Goal: Information Seeking & Learning: Learn about a topic

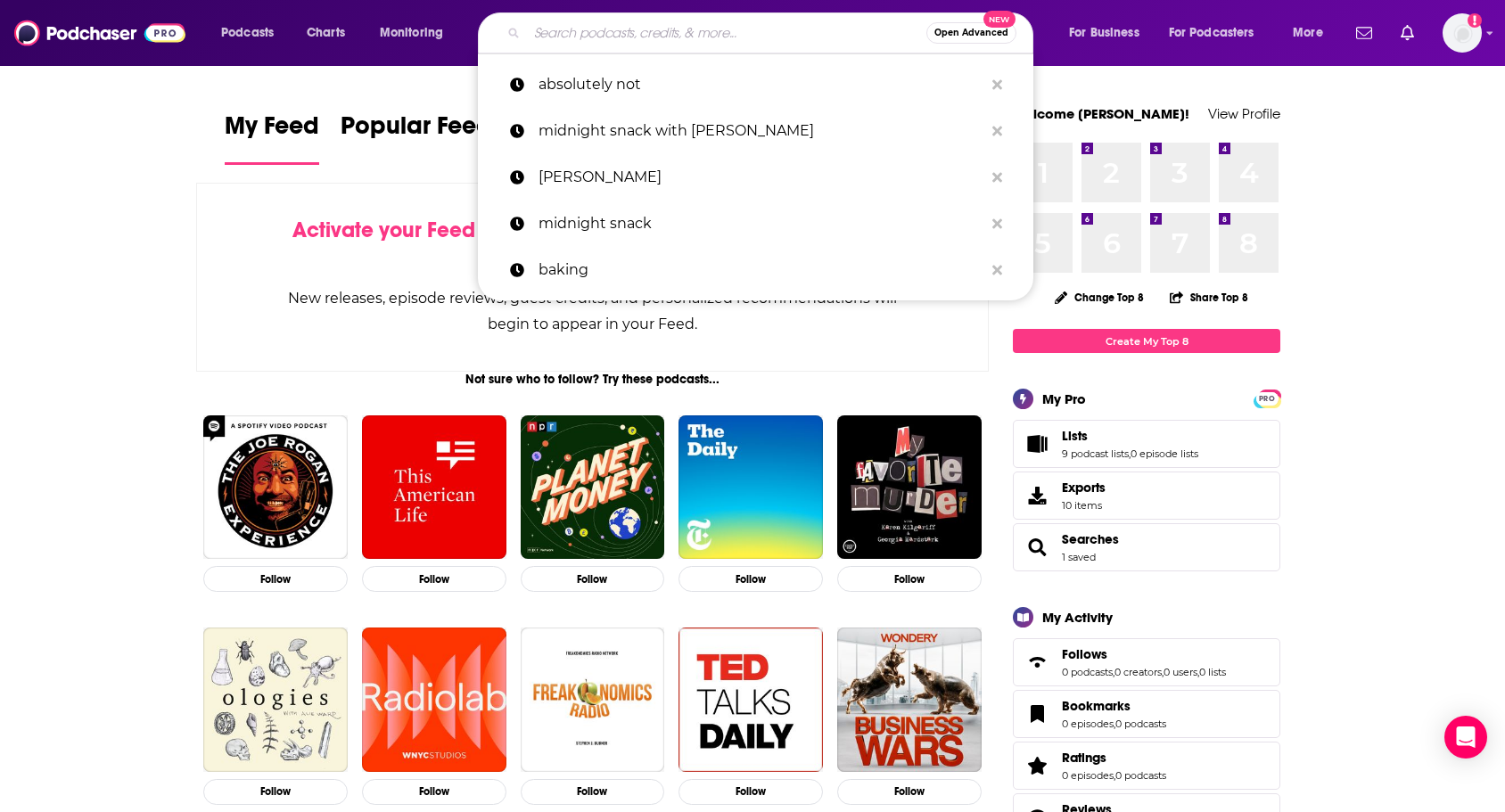
click at [574, 31] on input "Search podcasts, credits, & more..." at bounding box center [726, 33] width 399 height 28
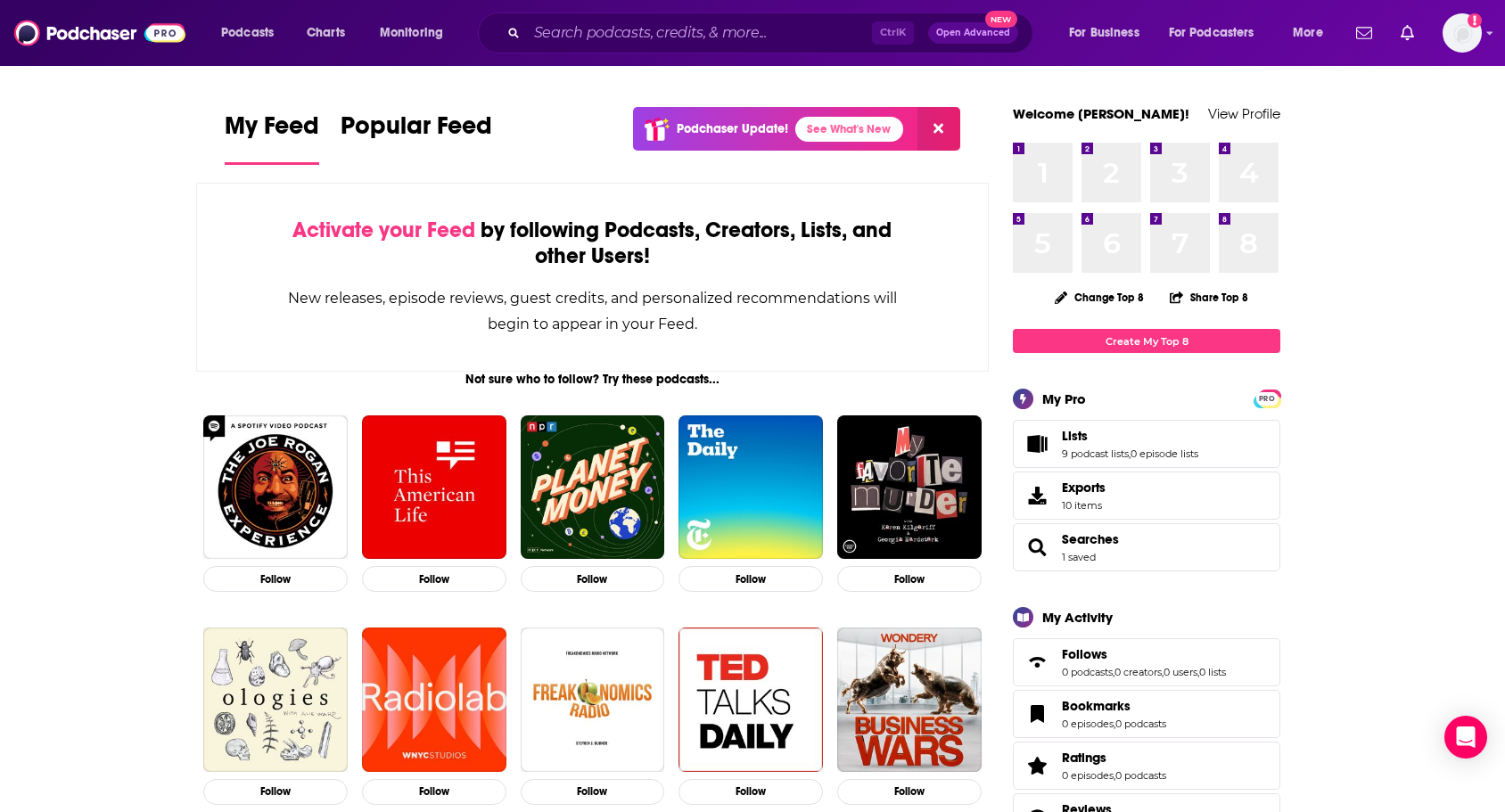
click at [249, 32] on span "Podcasts" at bounding box center [247, 33] width 52 height 25
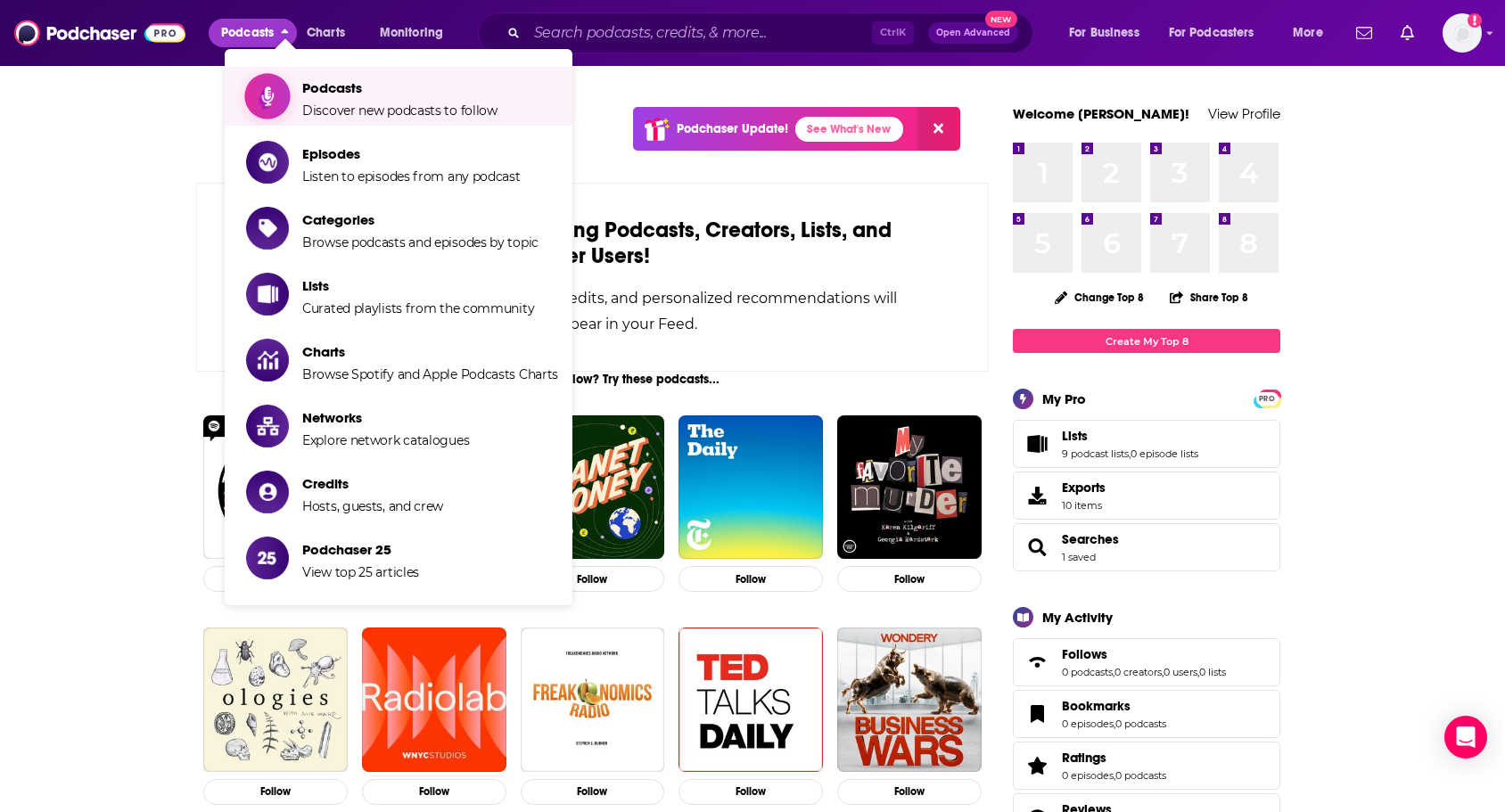
click at [417, 97] on span "Podcasts Discover new podcasts to follow" at bounding box center [400, 96] width 195 height 45
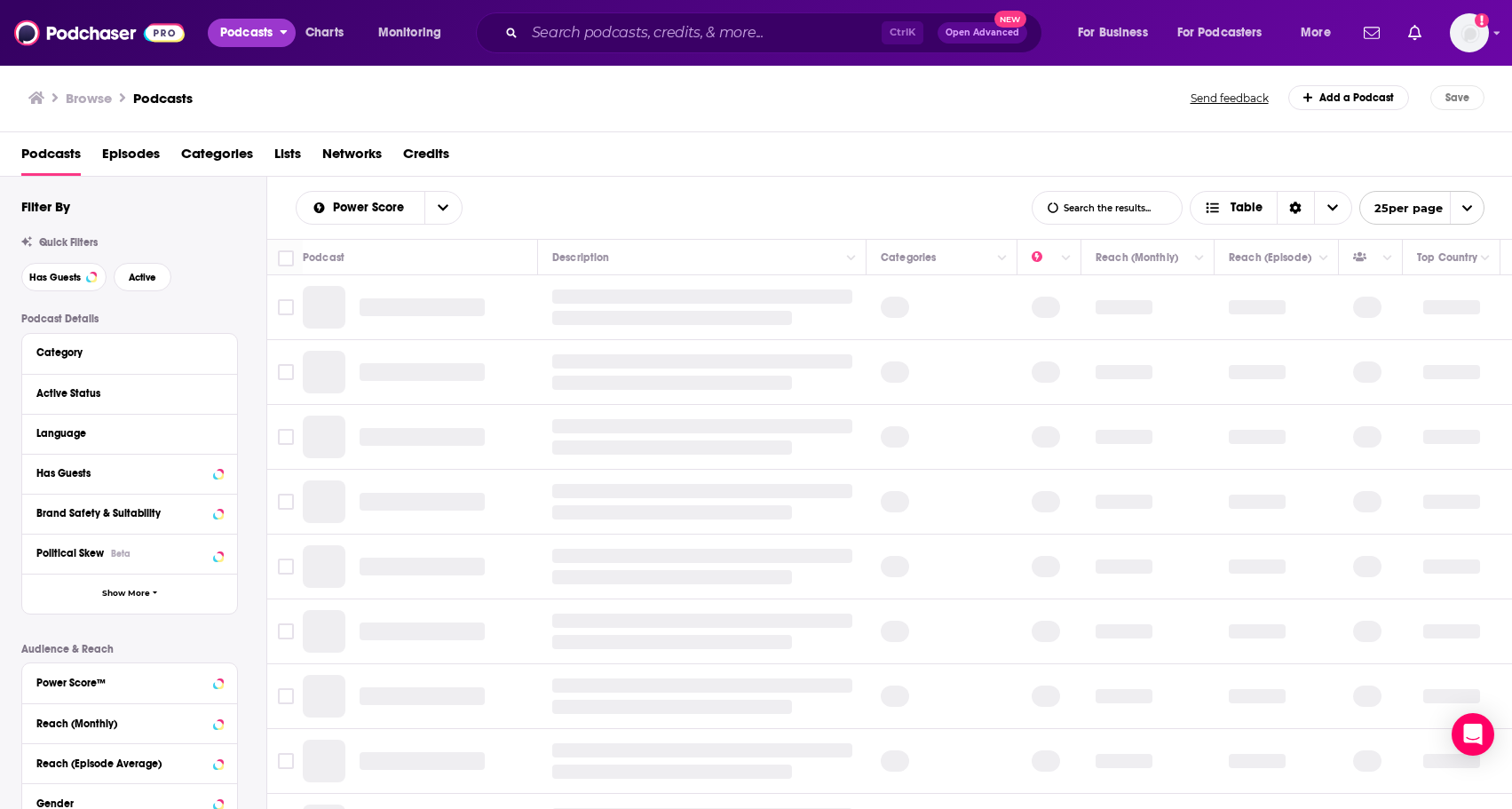
click at [237, 34] on span "Podcasts" at bounding box center [246, 33] width 52 height 25
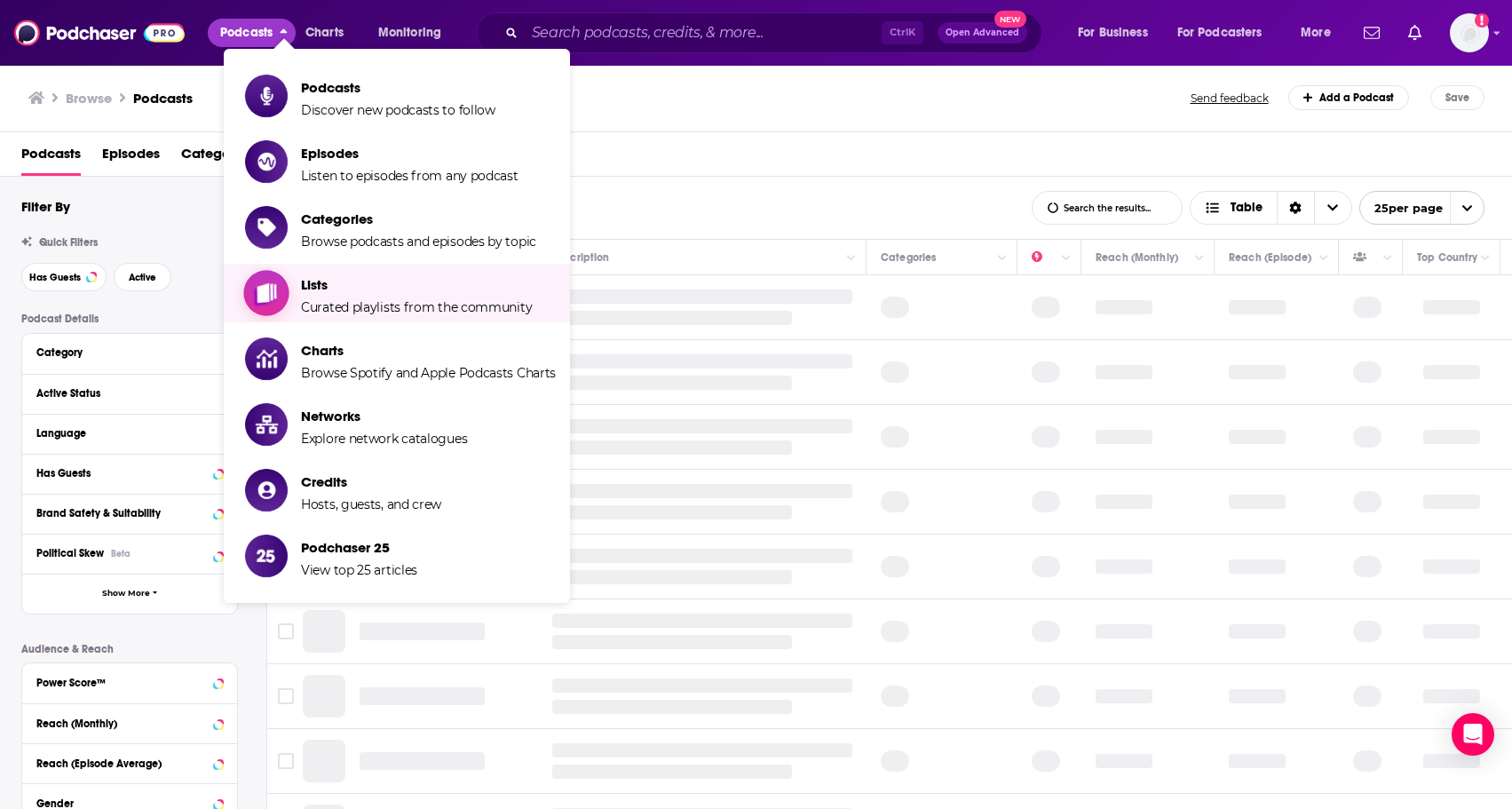
click at [375, 232] on span "Categories Browse podcasts and episodes by topic" at bounding box center [419, 228] width 235 height 45
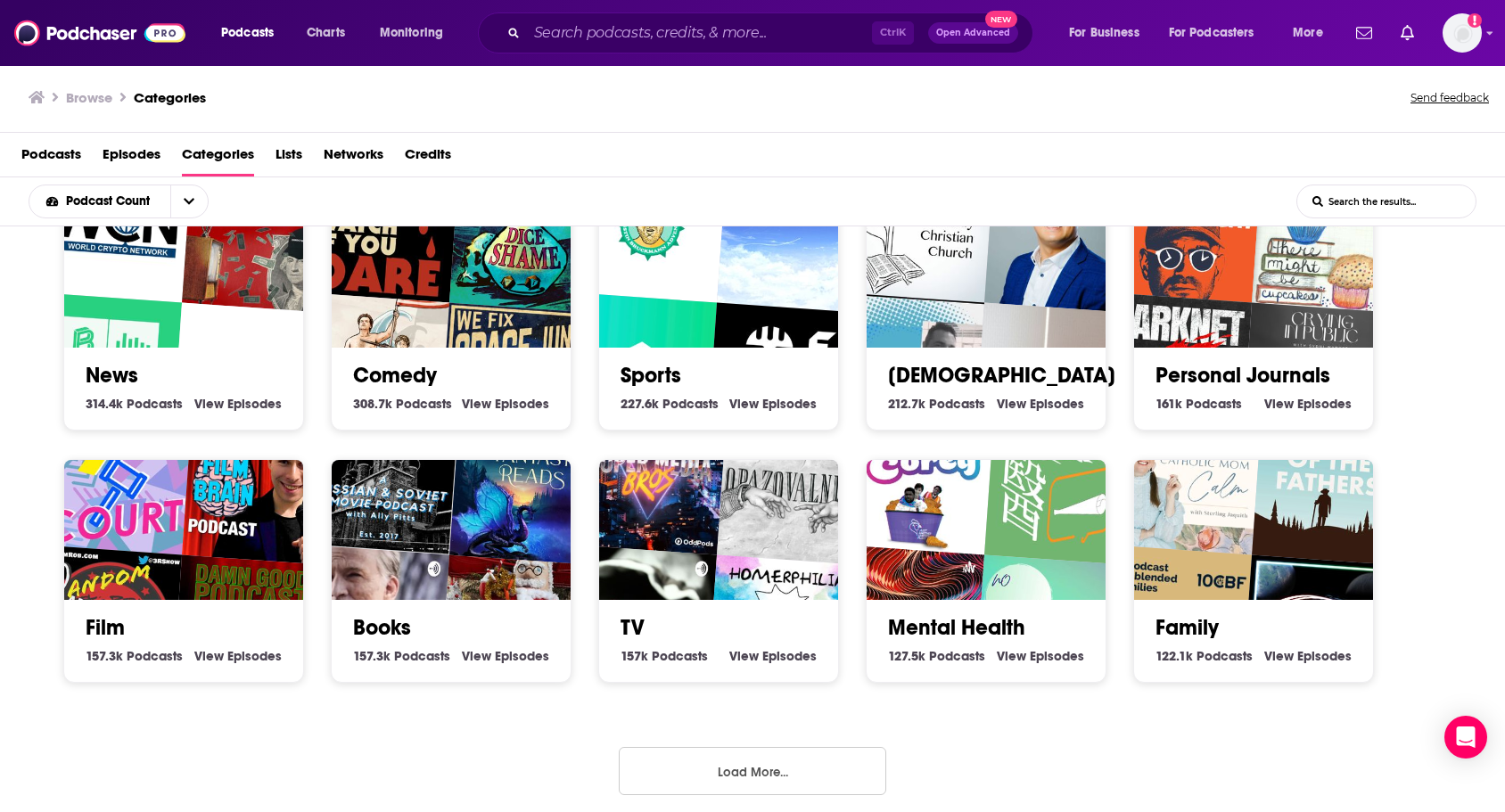
scroll to position [554, 0]
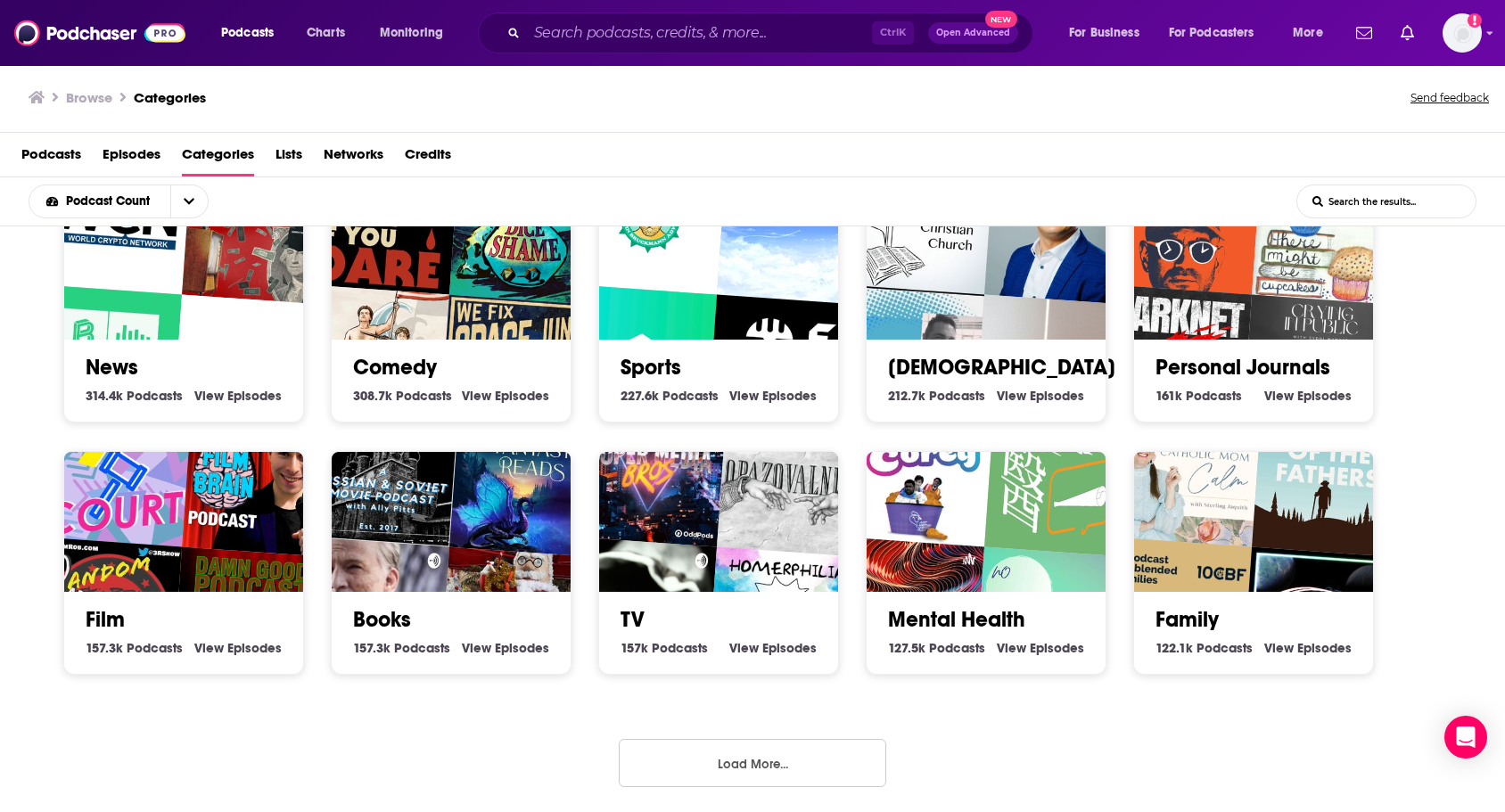
click at [746, 743] on button "Load More..." at bounding box center [752, 762] width 267 height 48
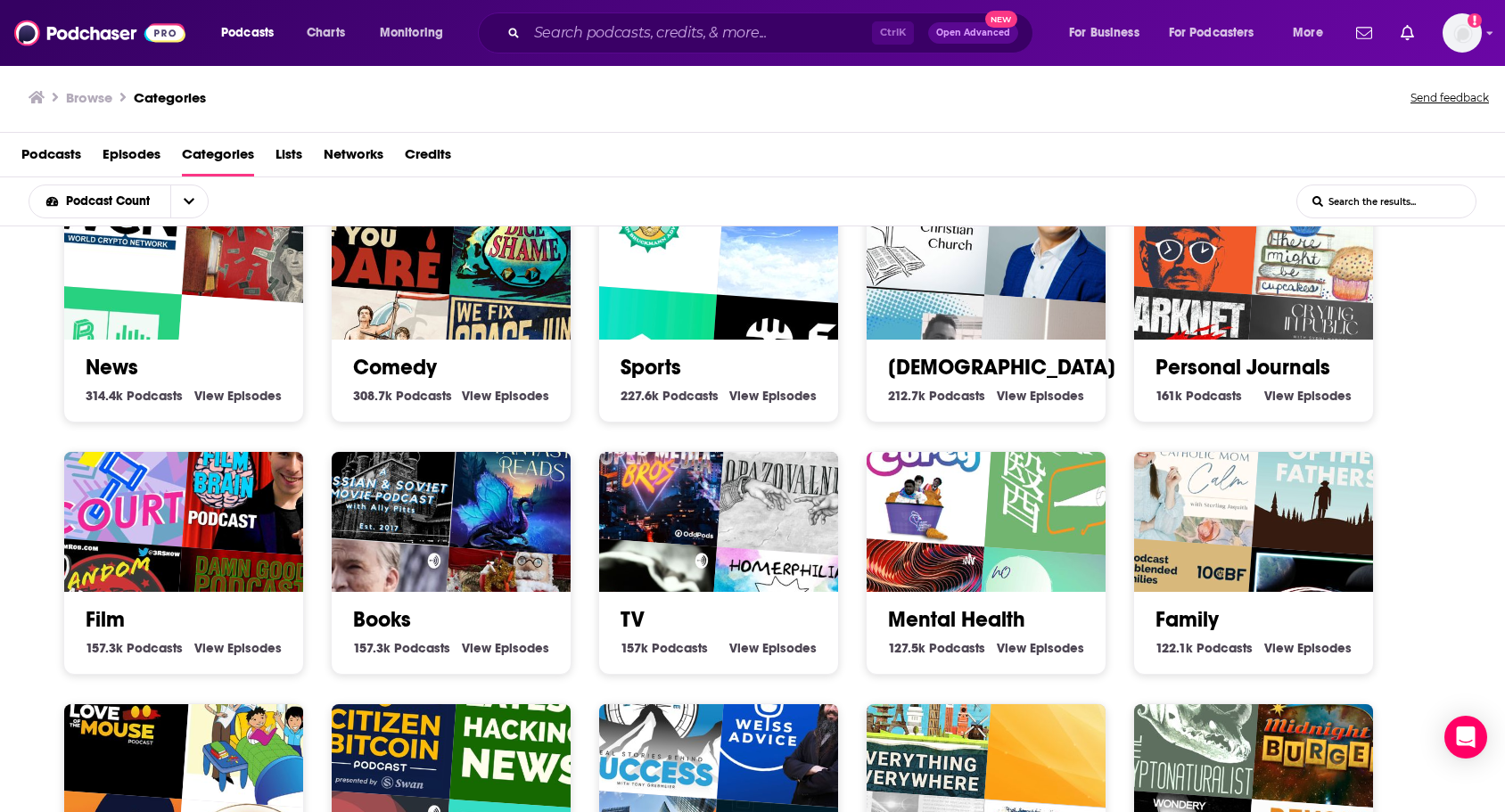
scroll to position [643, 0]
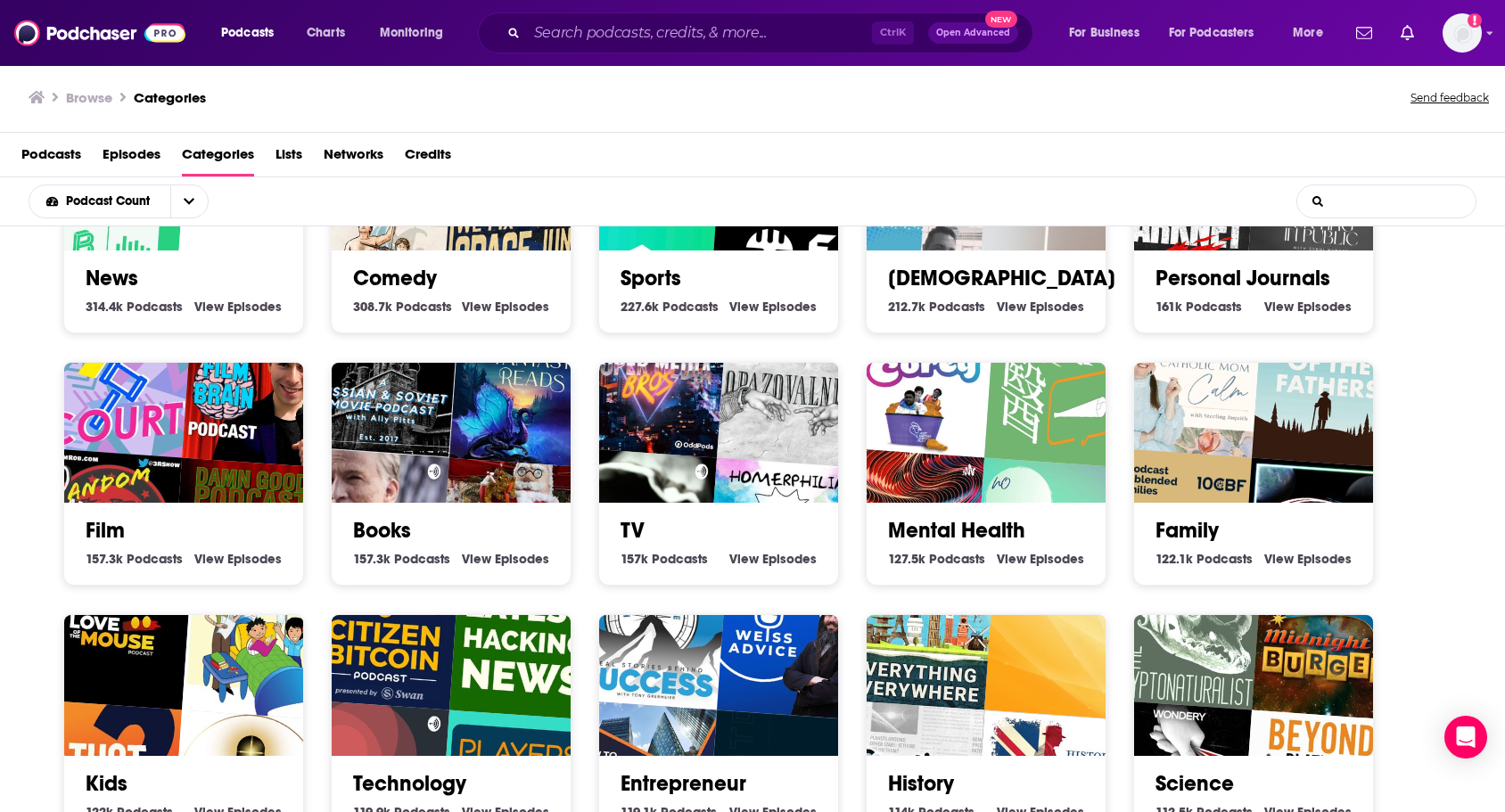
click at [1365, 203] on input "List Search Input" at bounding box center [1386, 201] width 178 height 32
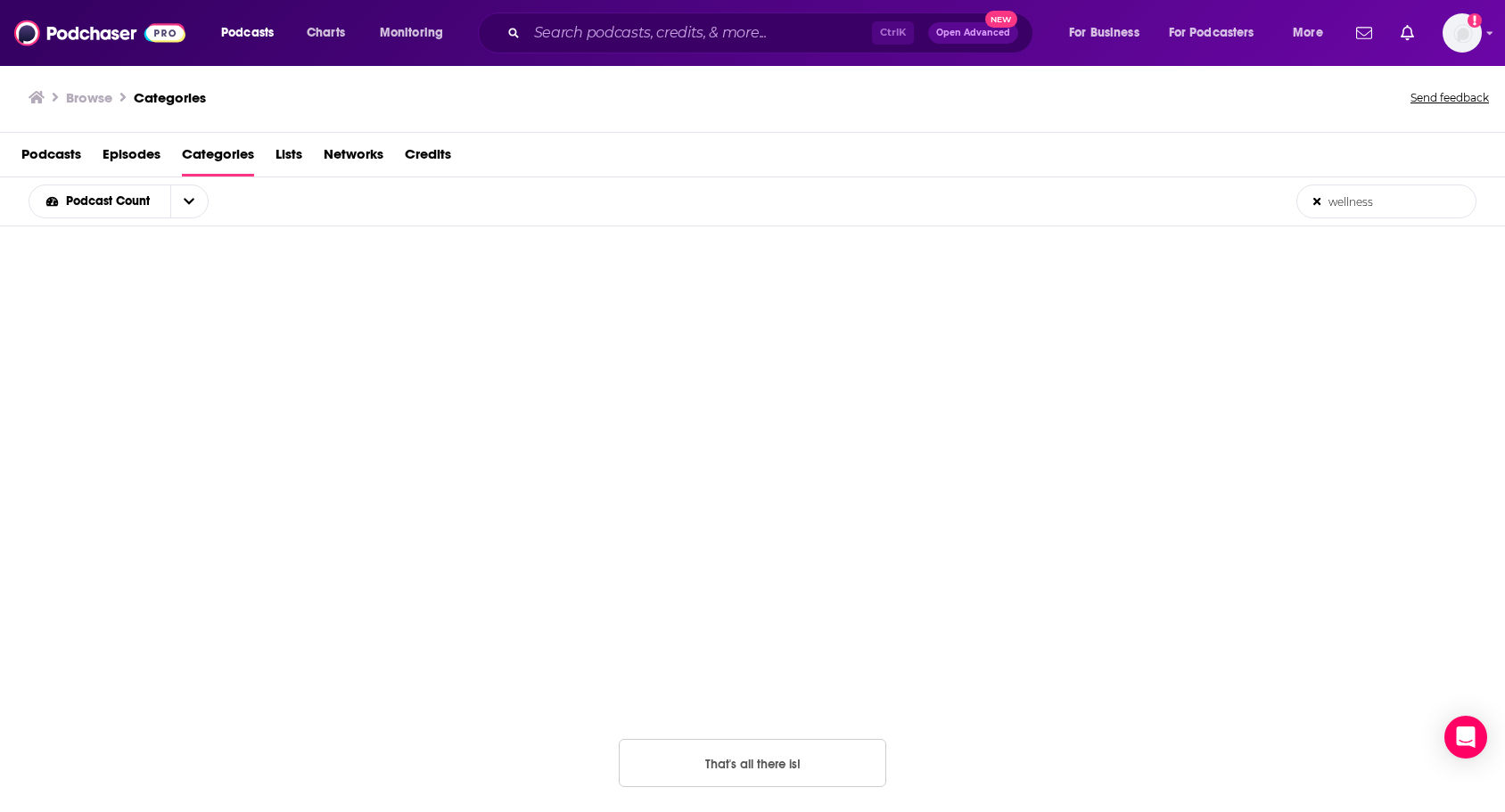
scroll to position [286, 0]
type input "wellness"
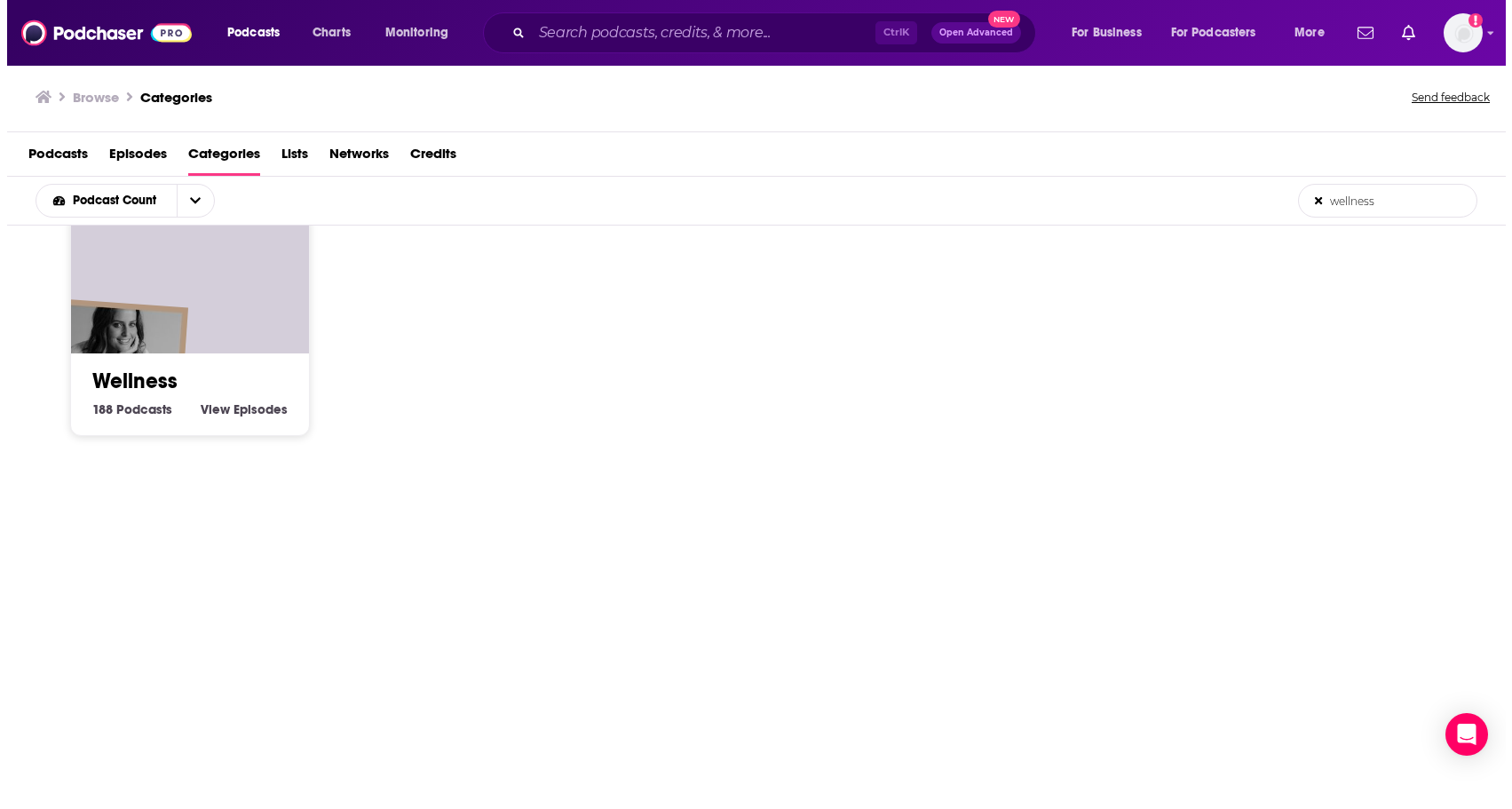
scroll to position [0, 0]
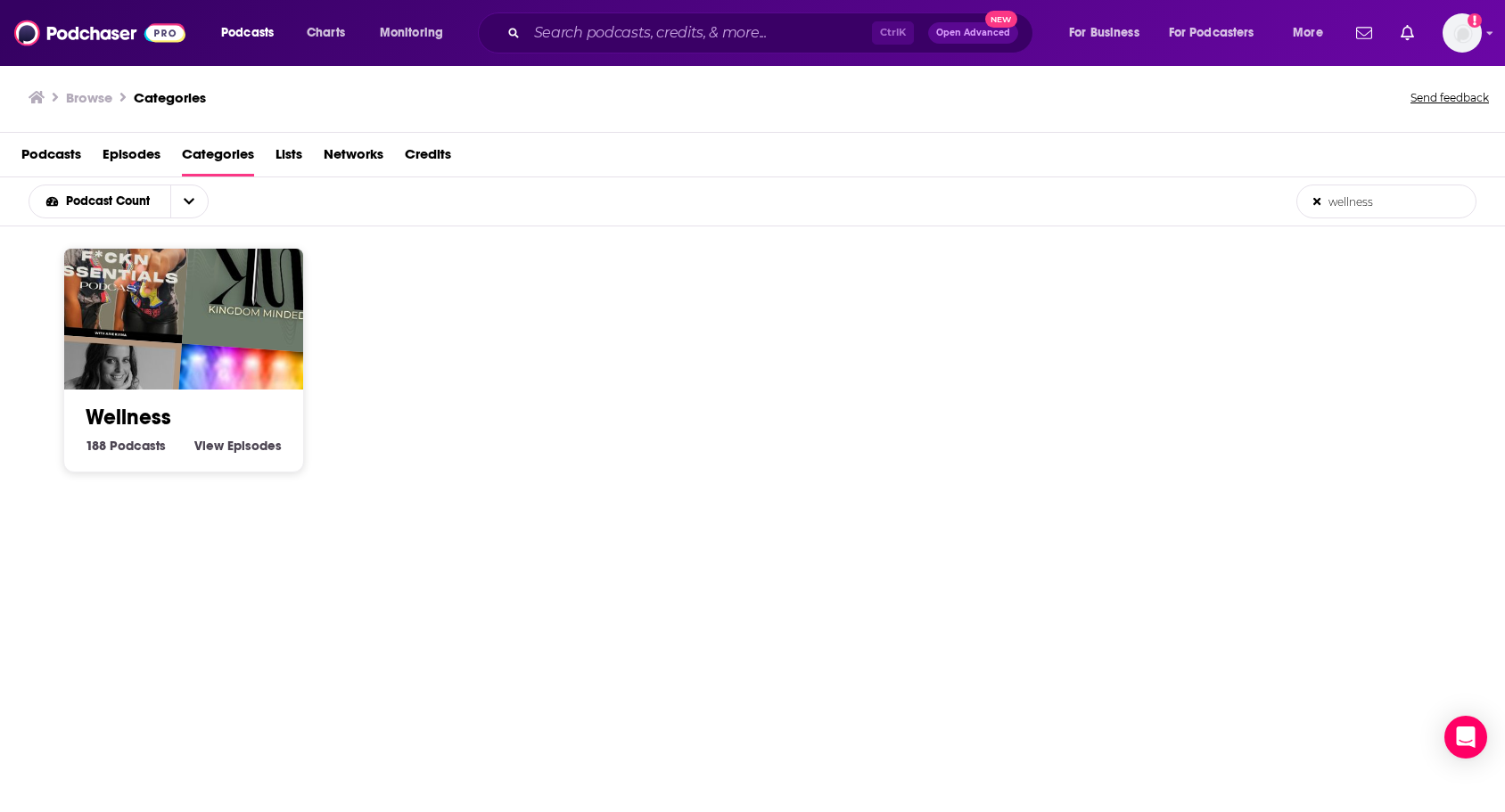
click at [205, 408] on h2 "Wellness" at bounding box center [183, 417] width 196 height 27
click at [198, 296] on img "Kingdom Minded" at bounding box center [259, 277] width 154 height 154
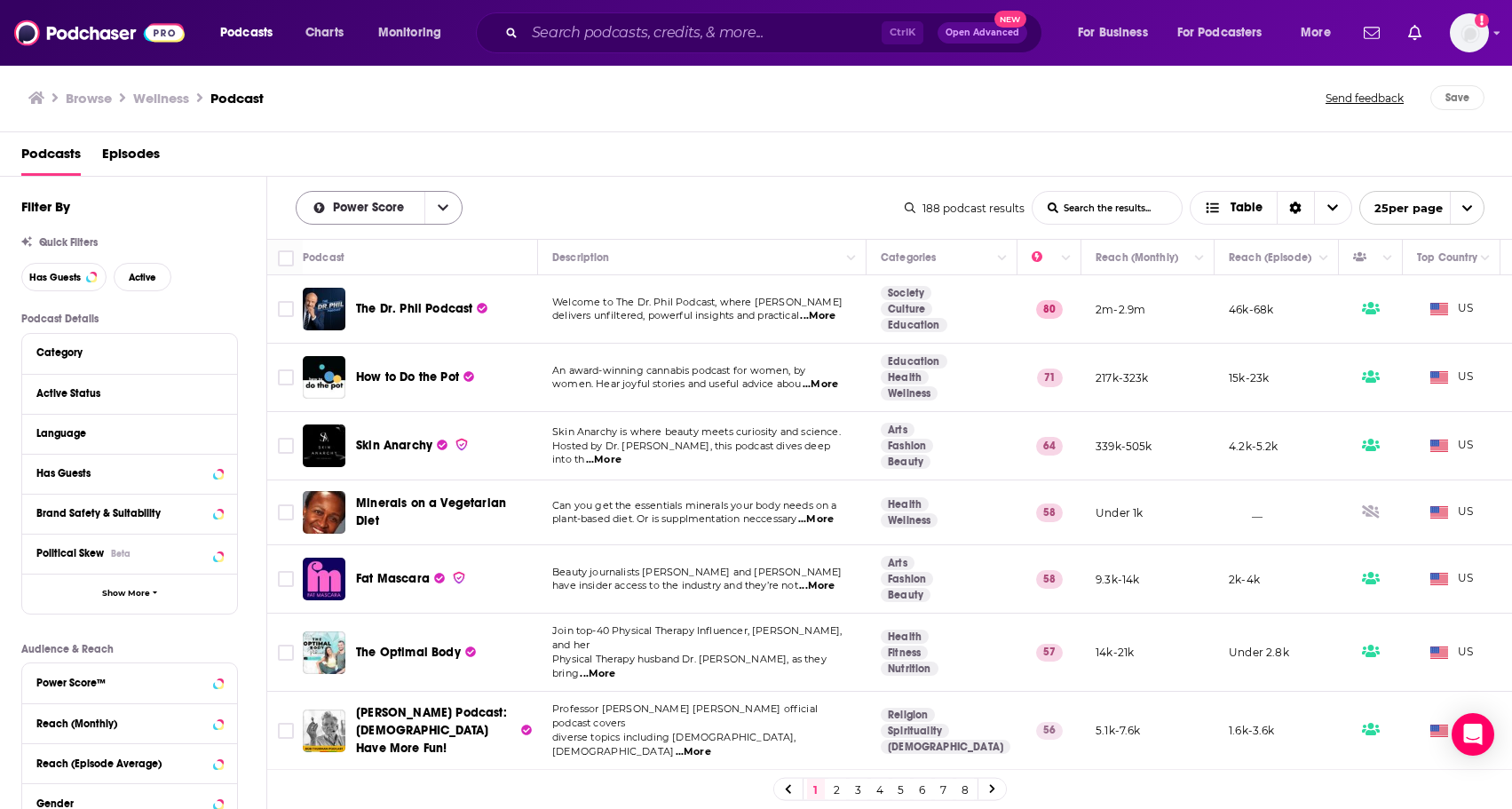
click at [444, 218] on button "open menu" at bounding box center [443, 208] width 37 height 32
click at [371, 235] on span "By Rating" at bounding box center [390, 240] width 117 height 9
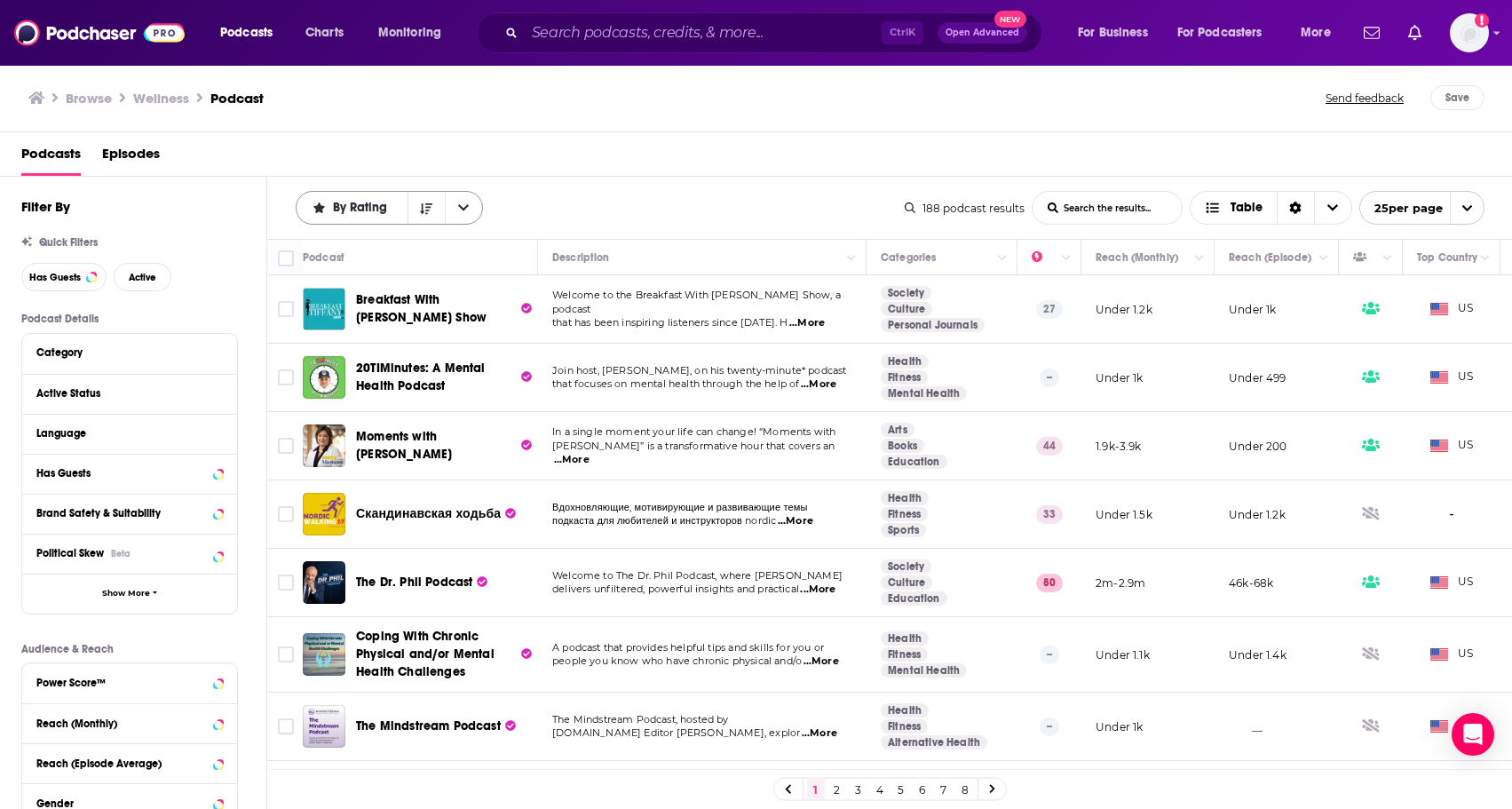
click at [471, 213] on button "open menu" at bounding box center [464, 208] width 37 height 32
click at [404, 327] on span "Power Score" at bounding box center [400, 328] width 137 height 9
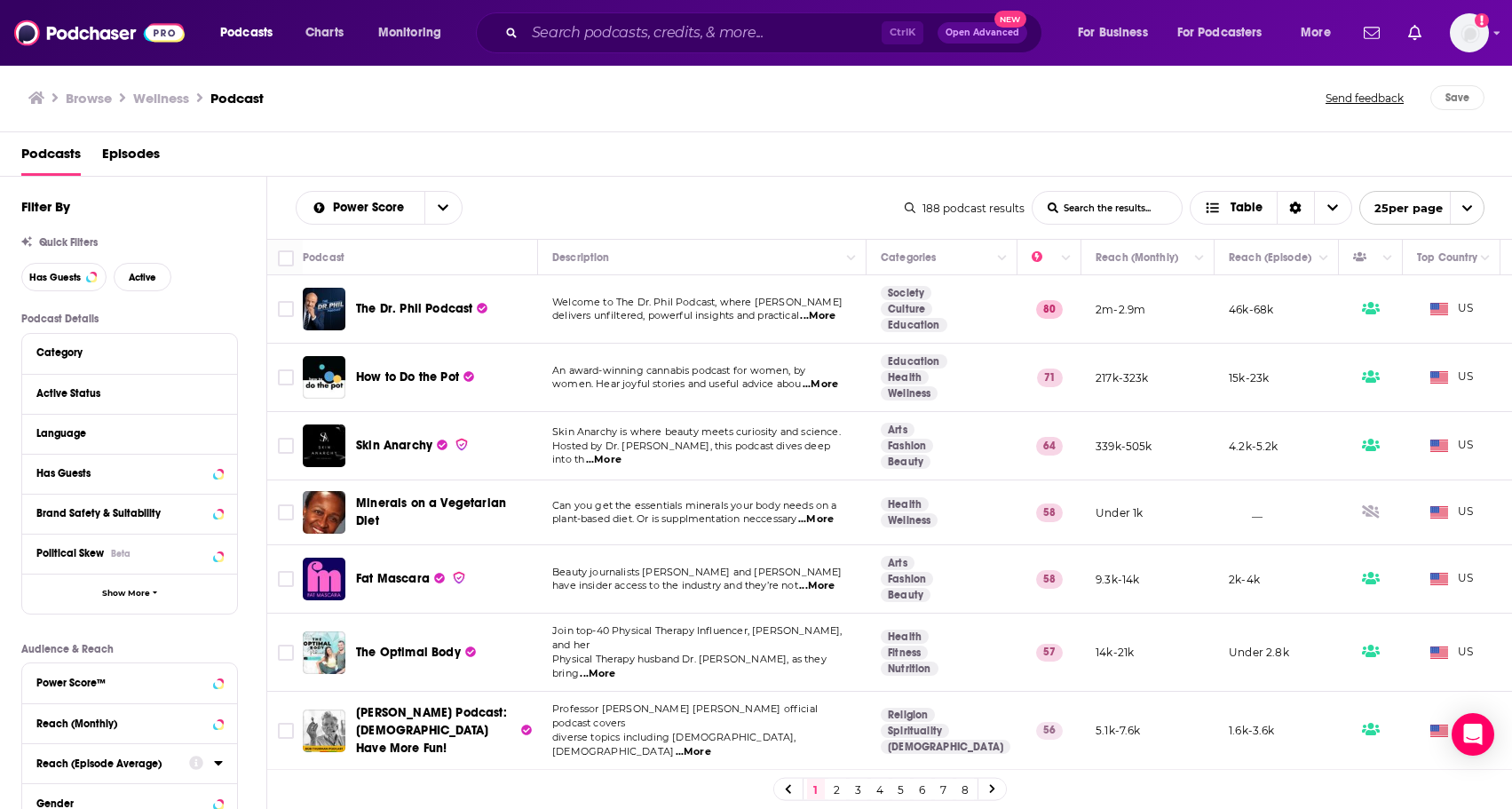
click at [778, 111] on div "Browse Wellness Podcast Send feedback Save" at bounding box center [756, 98] width 1513 height 68
click at [986, 36] on span "Open Advanced" at bounding box center [982, 33] width 74 height 9
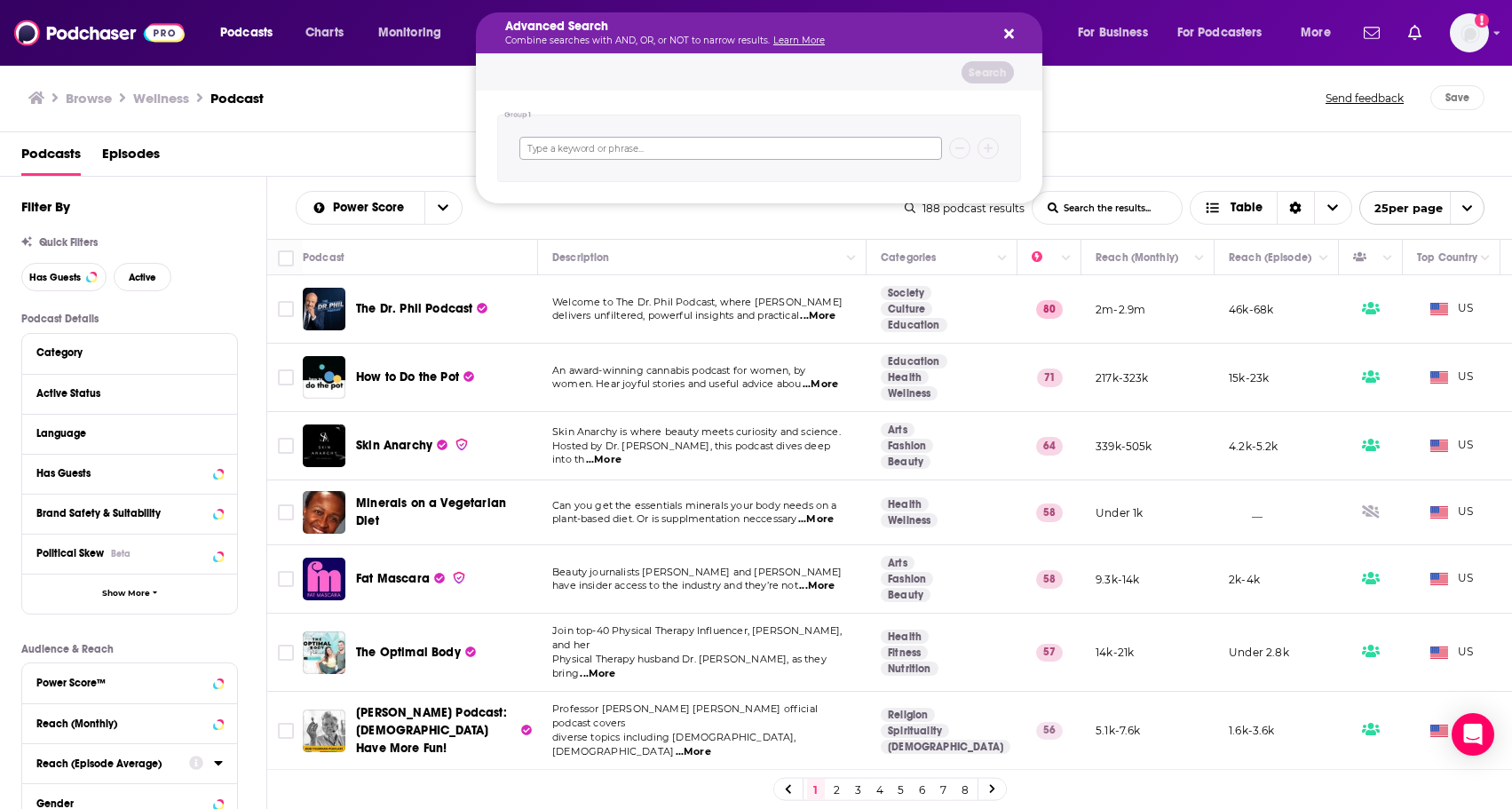
click at [686, 146] on input "Search podcasts, credits, & more..." at bounding box center [731, 148] width 423 height 23
type input "wellness"
click at [991, 153] on icon "Search podcasts, credits, & more..." at bounding box center [988, 147] width 9 height 10
click at [981, 72] on button "Search" at bounding box center [988, 73] width 52 height 22
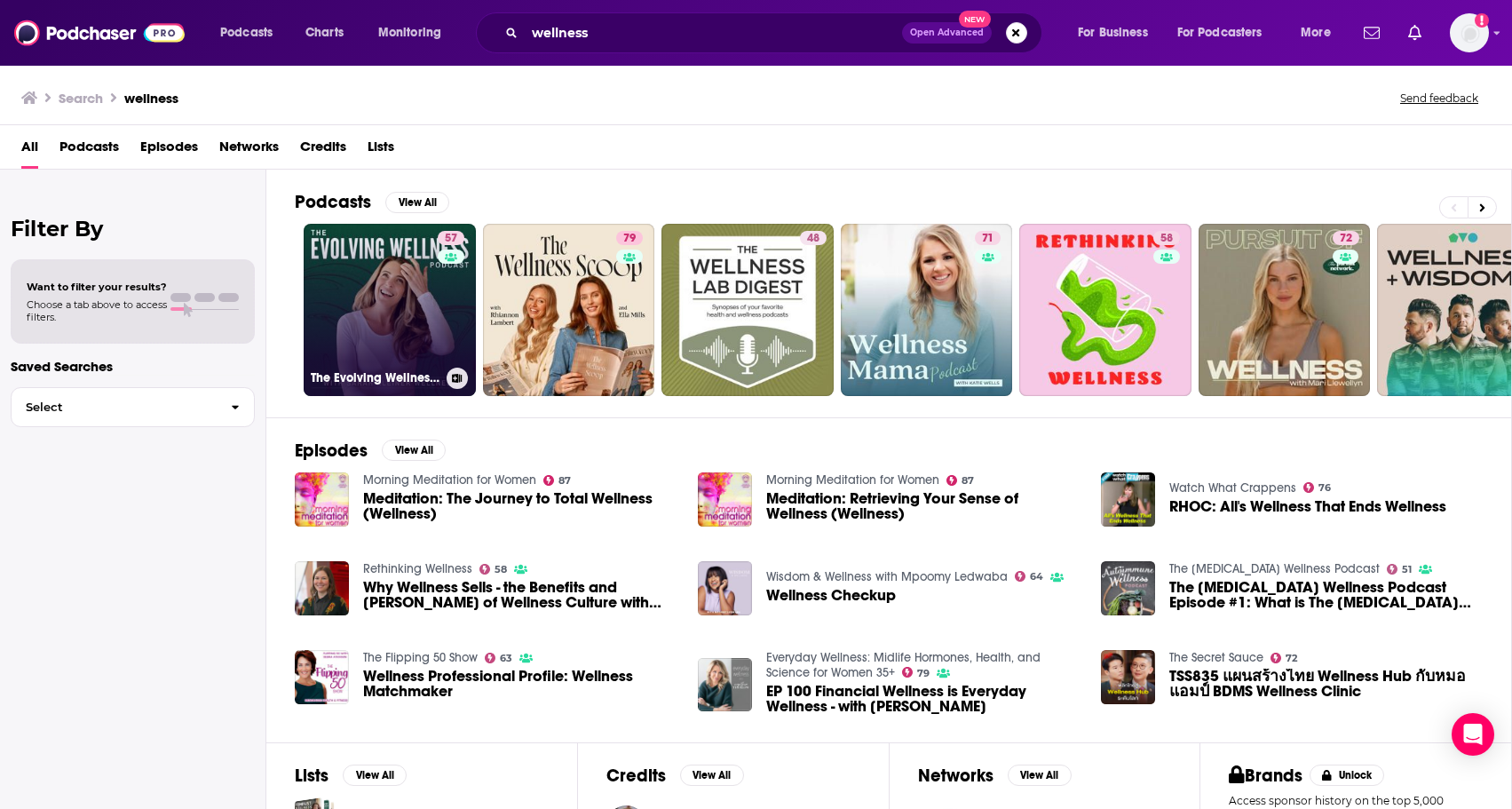
click at [395, 330] on link "57 The Evolving Wellness Podcast with [PERSON_NAME] Wellness" at bounding box center [389, 310] width 173 height 173
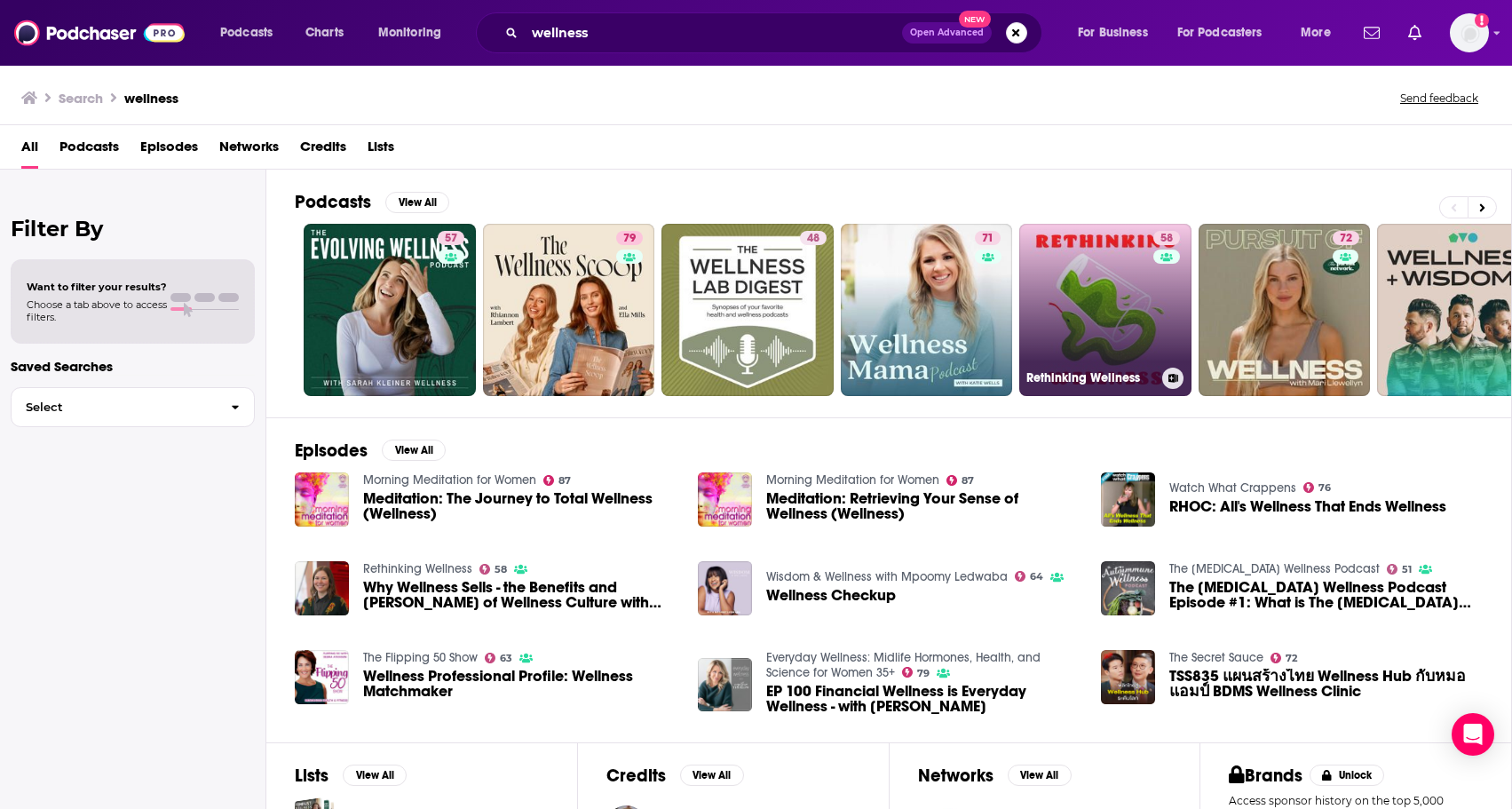
click at [1127, 344] on link "58 Rethinking Wellness" at bounding box center [1105, 310] width 173 height 173
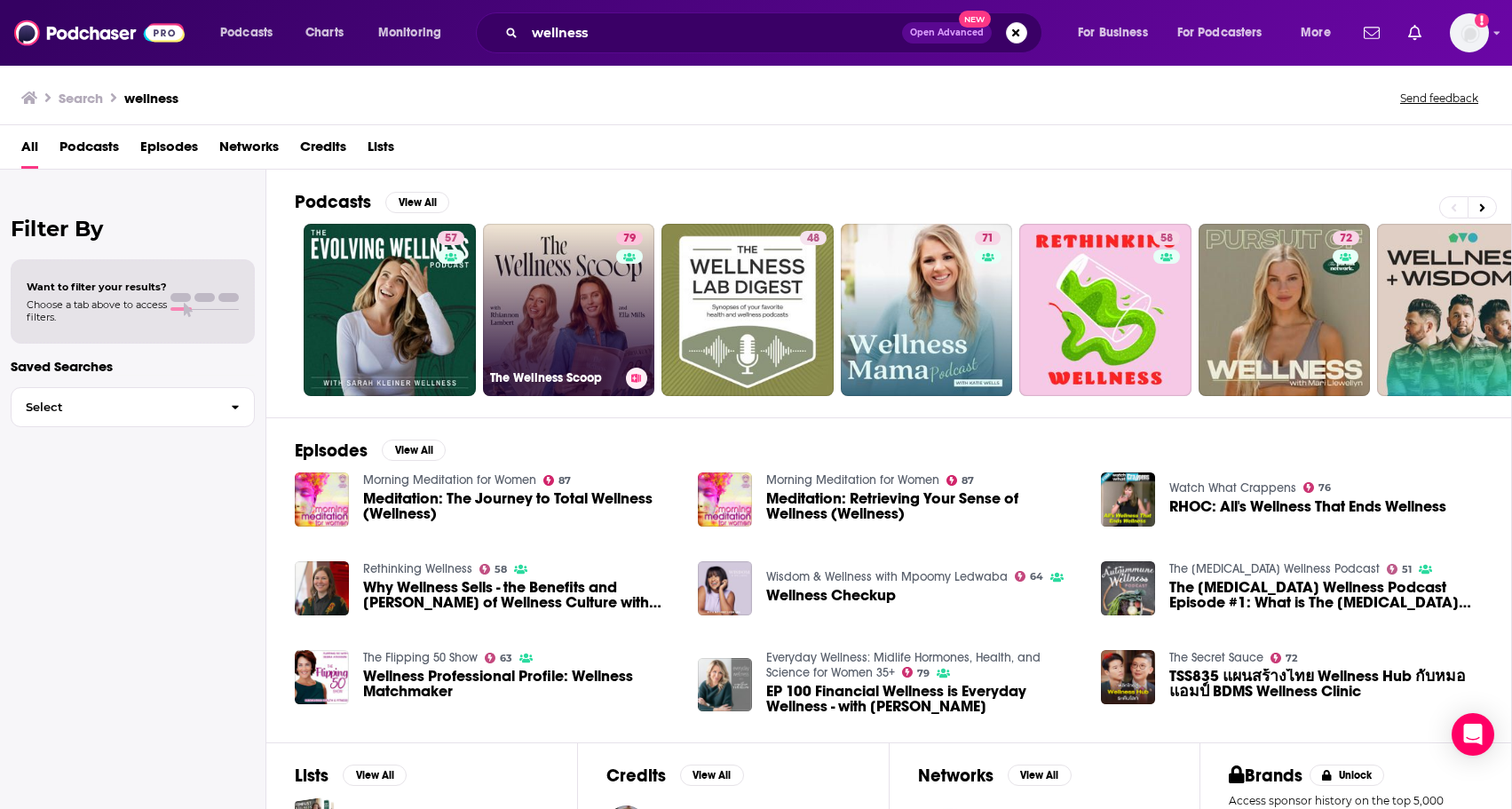
click at [525, 293] on link "79 The Wellness Scoop" at bounding box center [569, 310] width 173 height 173
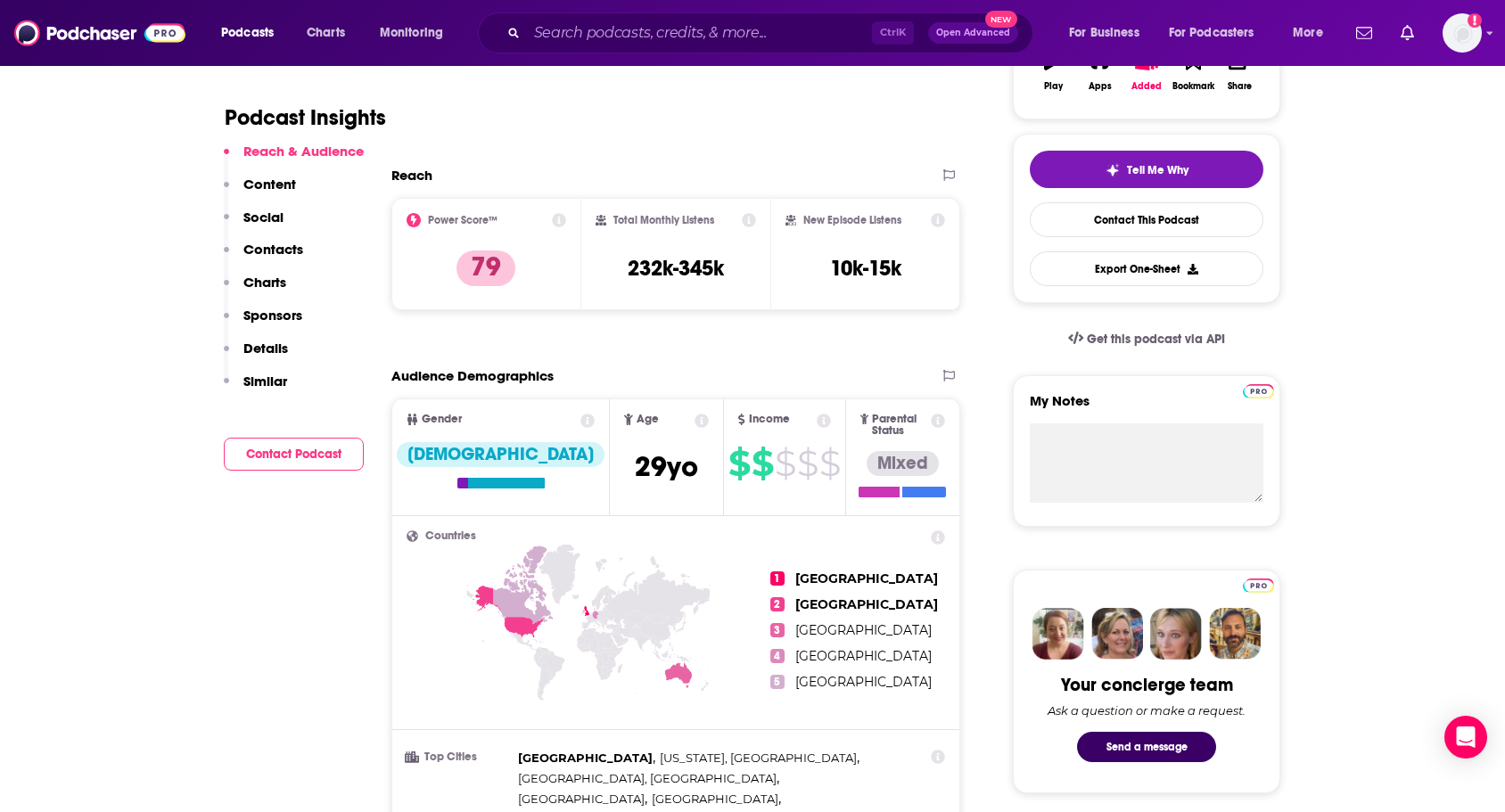
scroll to position [89, 0]
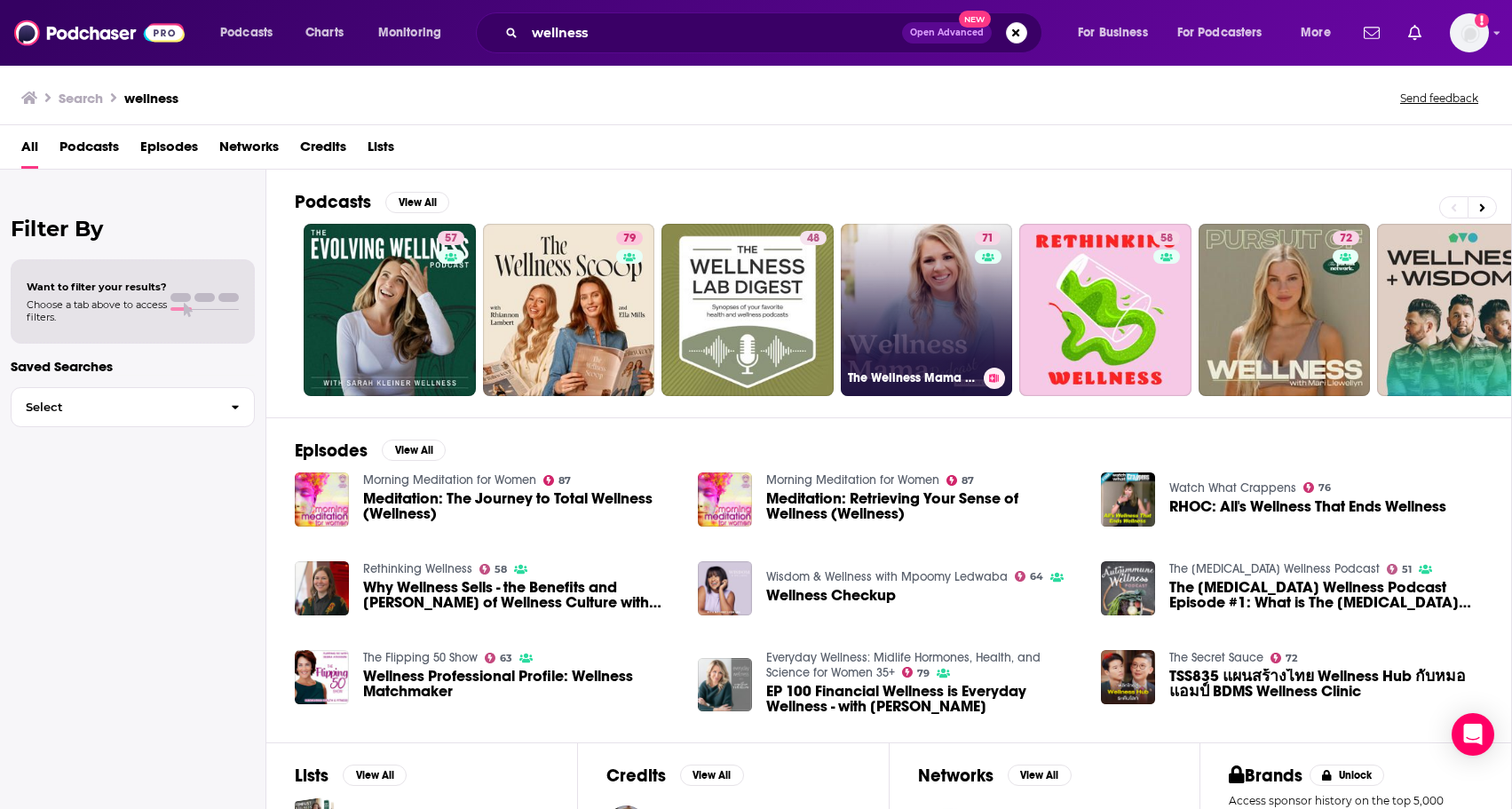
click at [933, 336] on link "71 The Wellness Mama Podcast" at bounding box center [927, 310] width 173 height 173
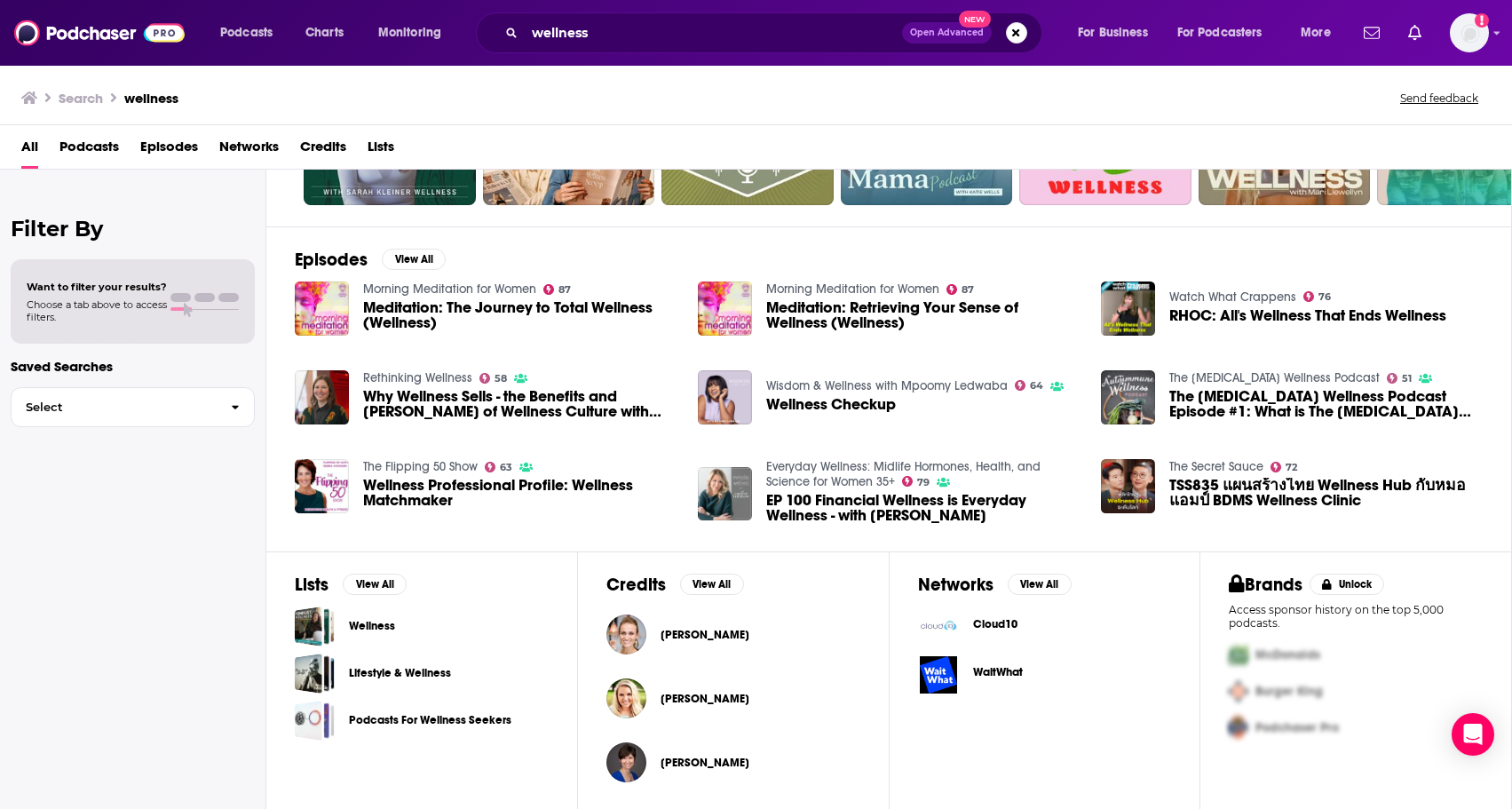
scroll to position [194, 0]
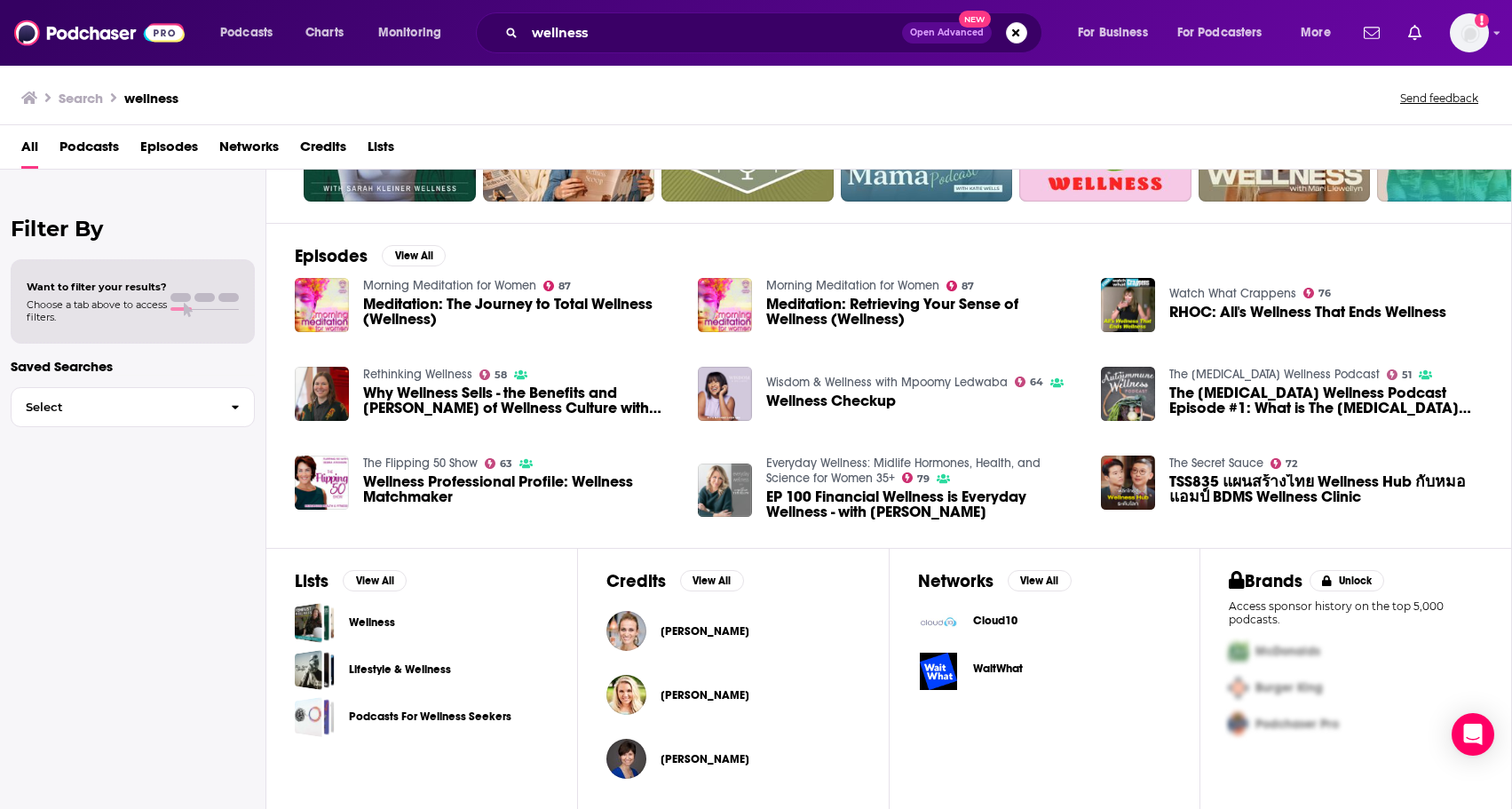
click at [144, 302] on span "Choose a tab above to access filters." at bounding box center [97, 311] width 140 height 25
click at [68, 313] on span "Choose a tab above to access filters." at bounding box center [97, 311] width 140 height 25
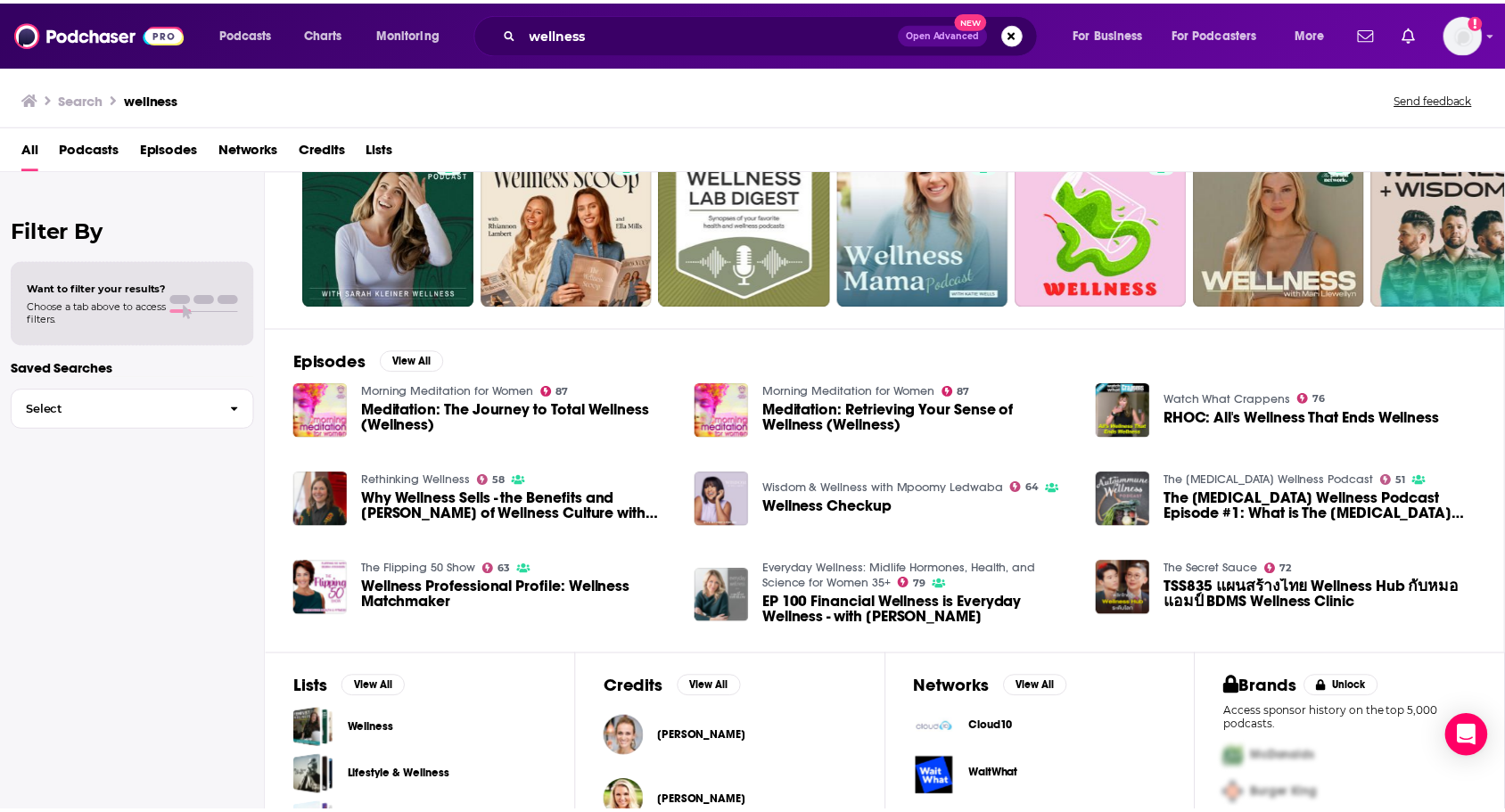
scroll to position [0, 0]
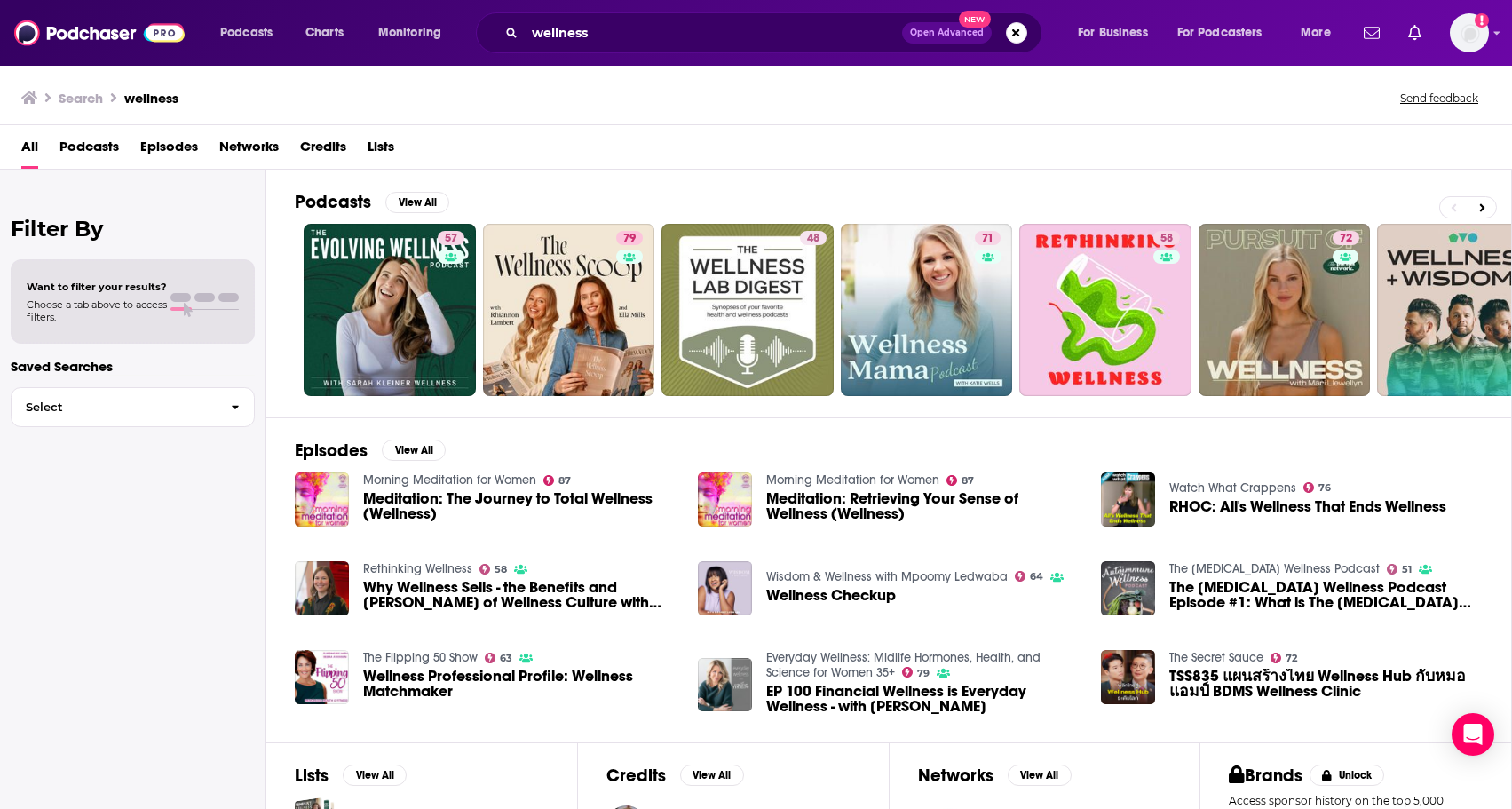
click at [145, 632] on div "Filter By Want to filter your results? Choose a tab above to access filters. Sa…" at bounding box center [133, 574] width 266 height 809
click at [861, 593] on span "Wellness Checkup" at bounding box center [831, 595] width 130 height 15
click at [430, 200] on button "View All" at bounding box center [417, 202] width 64 height 21
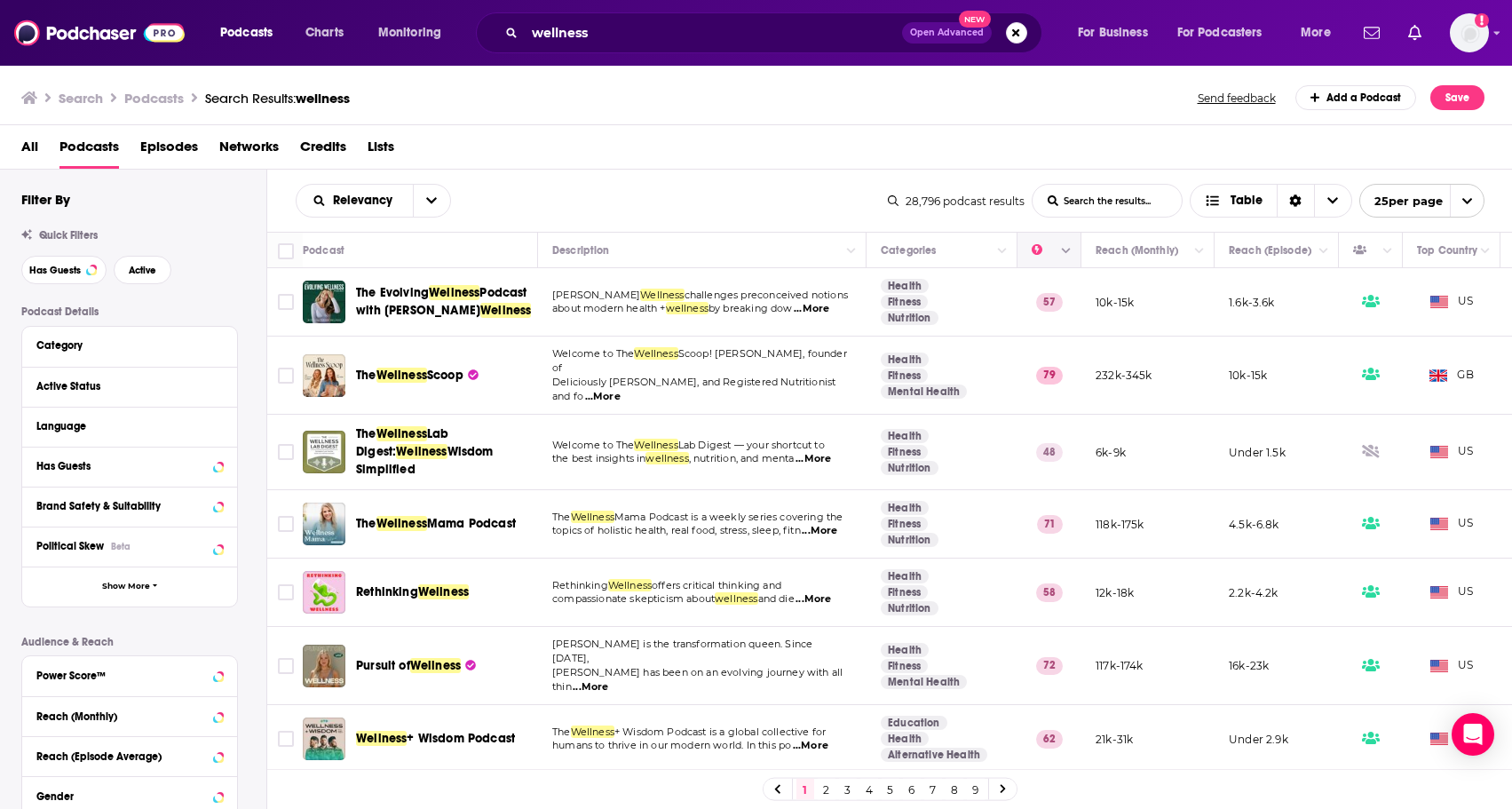
click at [1068, 247] on icon "Column Actions" at bounding box center [1067, 251] width 9 height 10
click at [957, 164] on div at bounding box center [756, 404] width 1512 height 809
click at [443, 192] on button "open menu" at bounding box center [431, 201] width 37 height 32
click at [384, 350] on span "Power Score" at bounding box center [385, 352] width 105 height 9
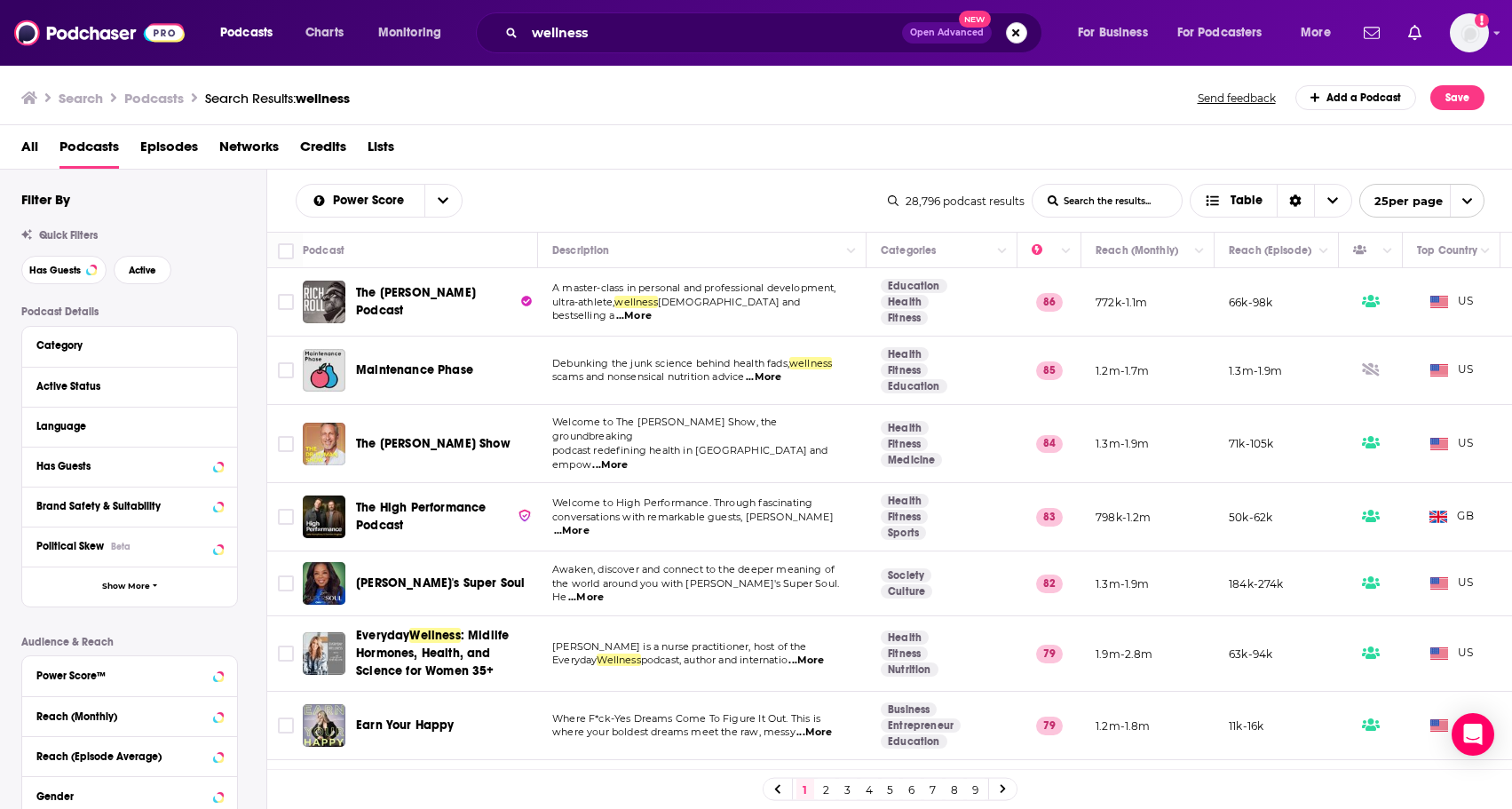
click at [1021, 35] on button "Search podcasts, credits, & more..." at bounding box center [1016, 33] width 21 height 21
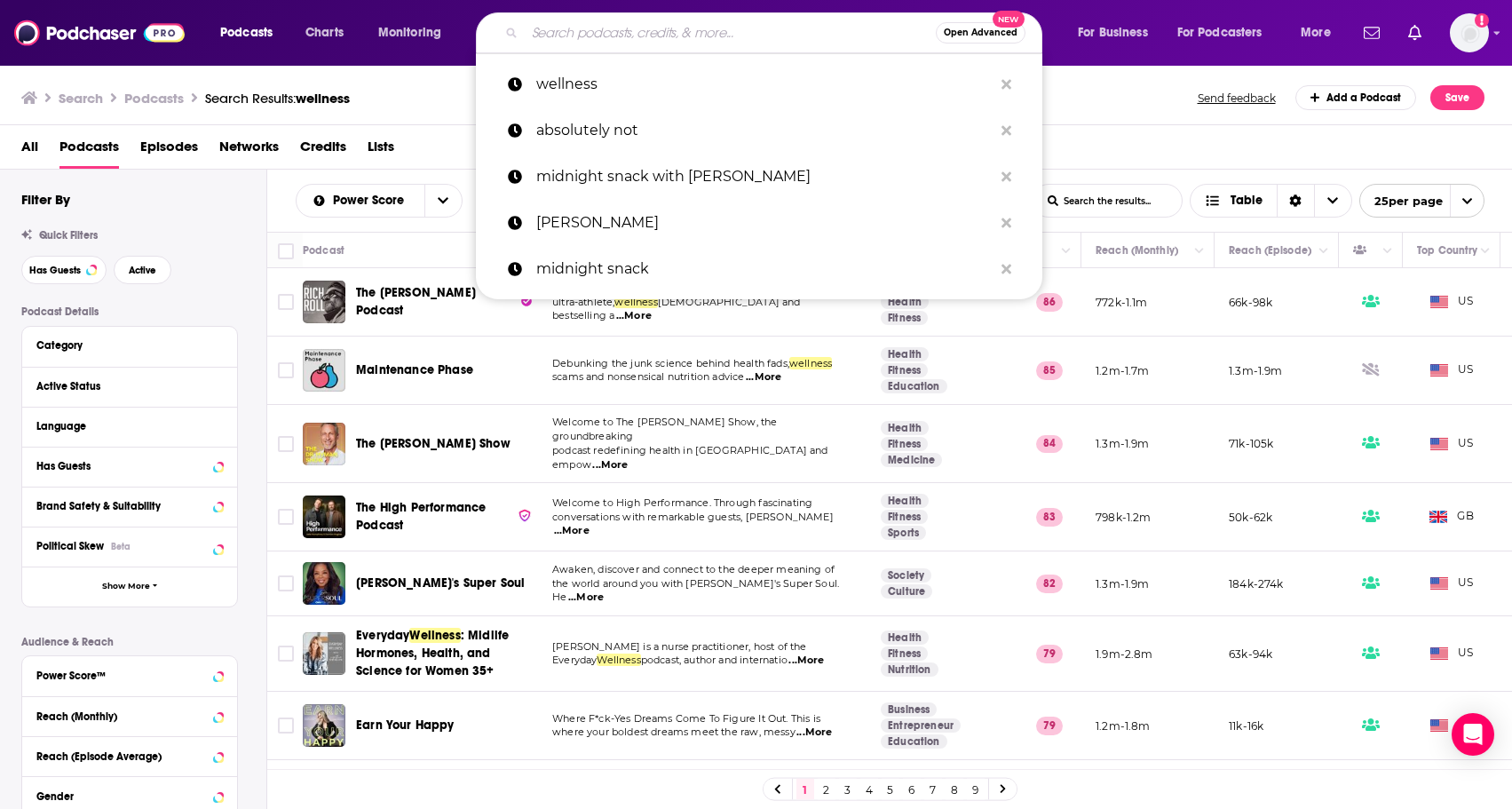
click at [424, 106] on div "Search Podcasts Search Results: wellness Send feedback Add a Podcast Save" at bounding box center [753, 97] width 1463 height 25
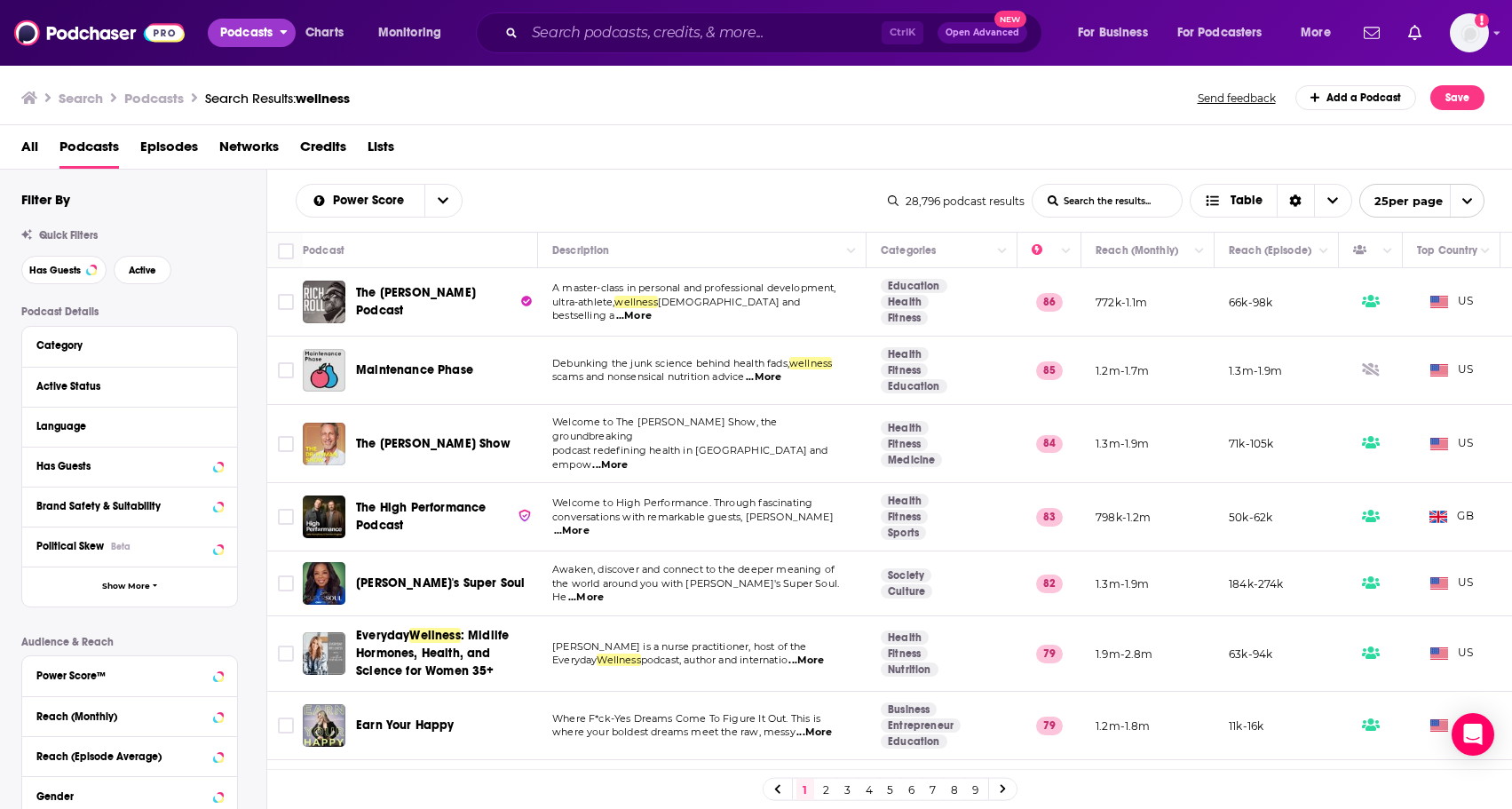
click at [234, 28] on span "Podcasts" at bounding box center [246, 33] width 52 height 25
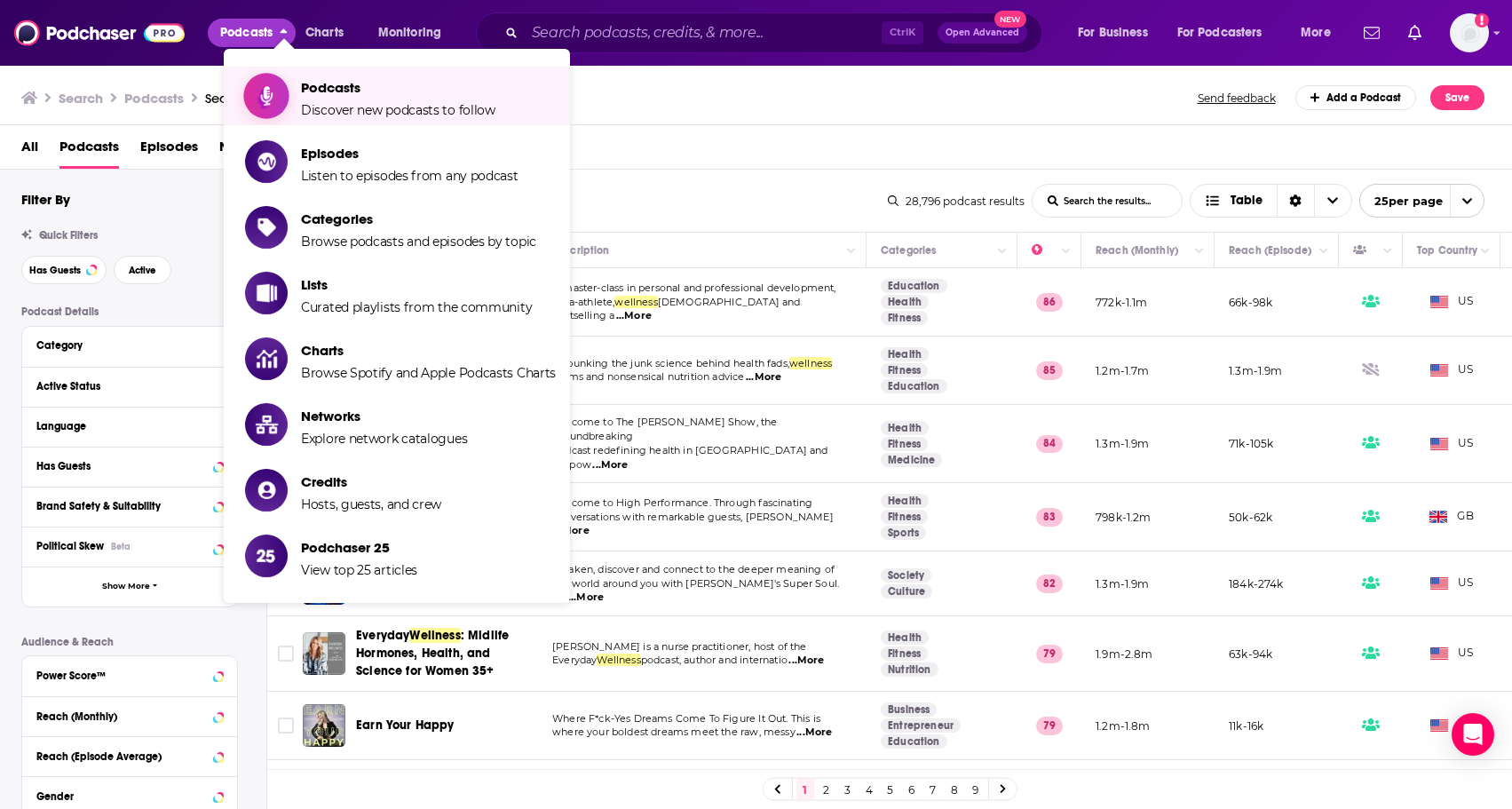
click at [371, 94] on span "Podcasts" at bounding box center [399, 88] width 194 height 17
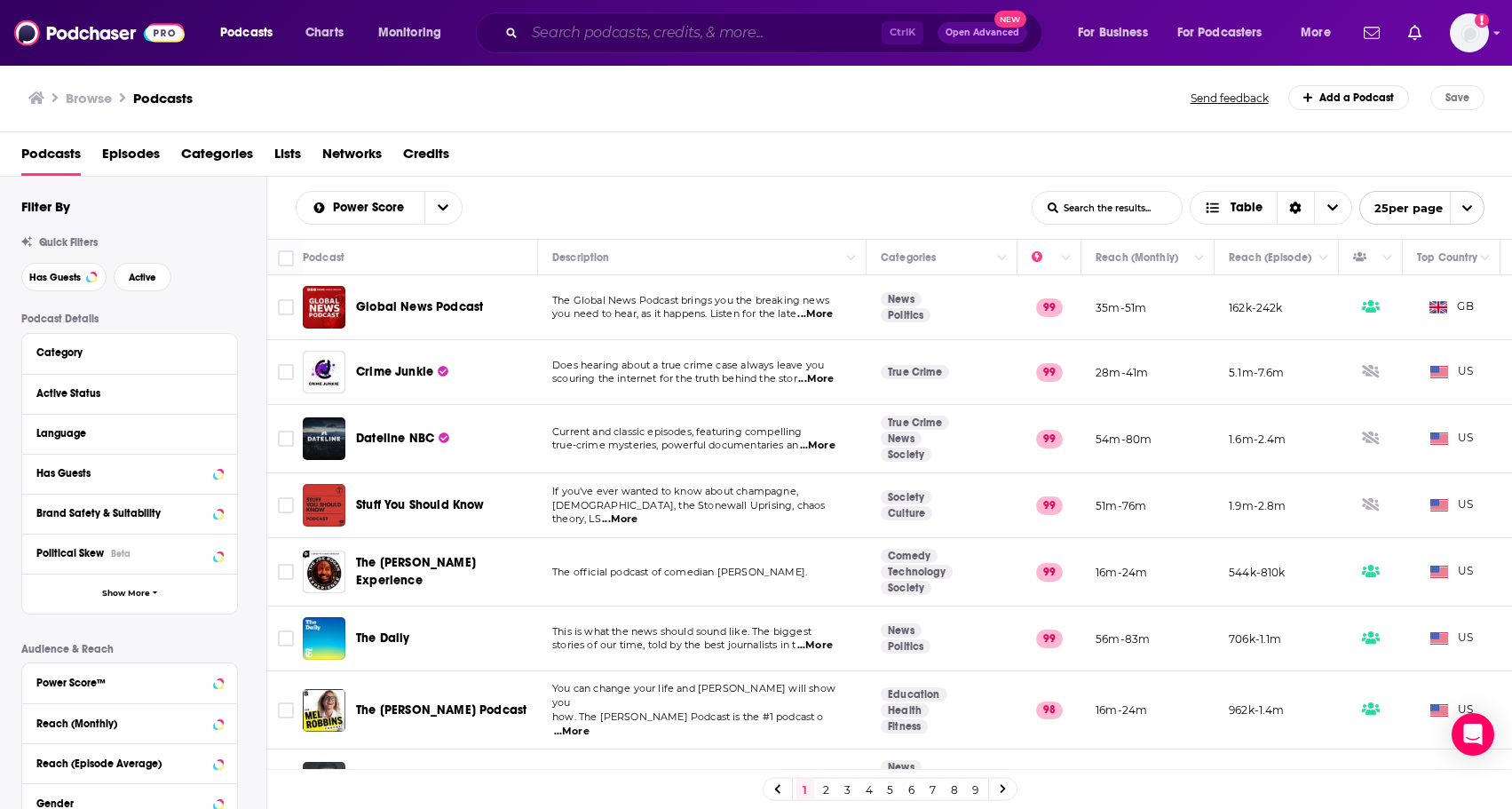
click at [747, 21] on input "Search podcasts, credits, & more..." at bounding box center [703, 33] width 357 height 28
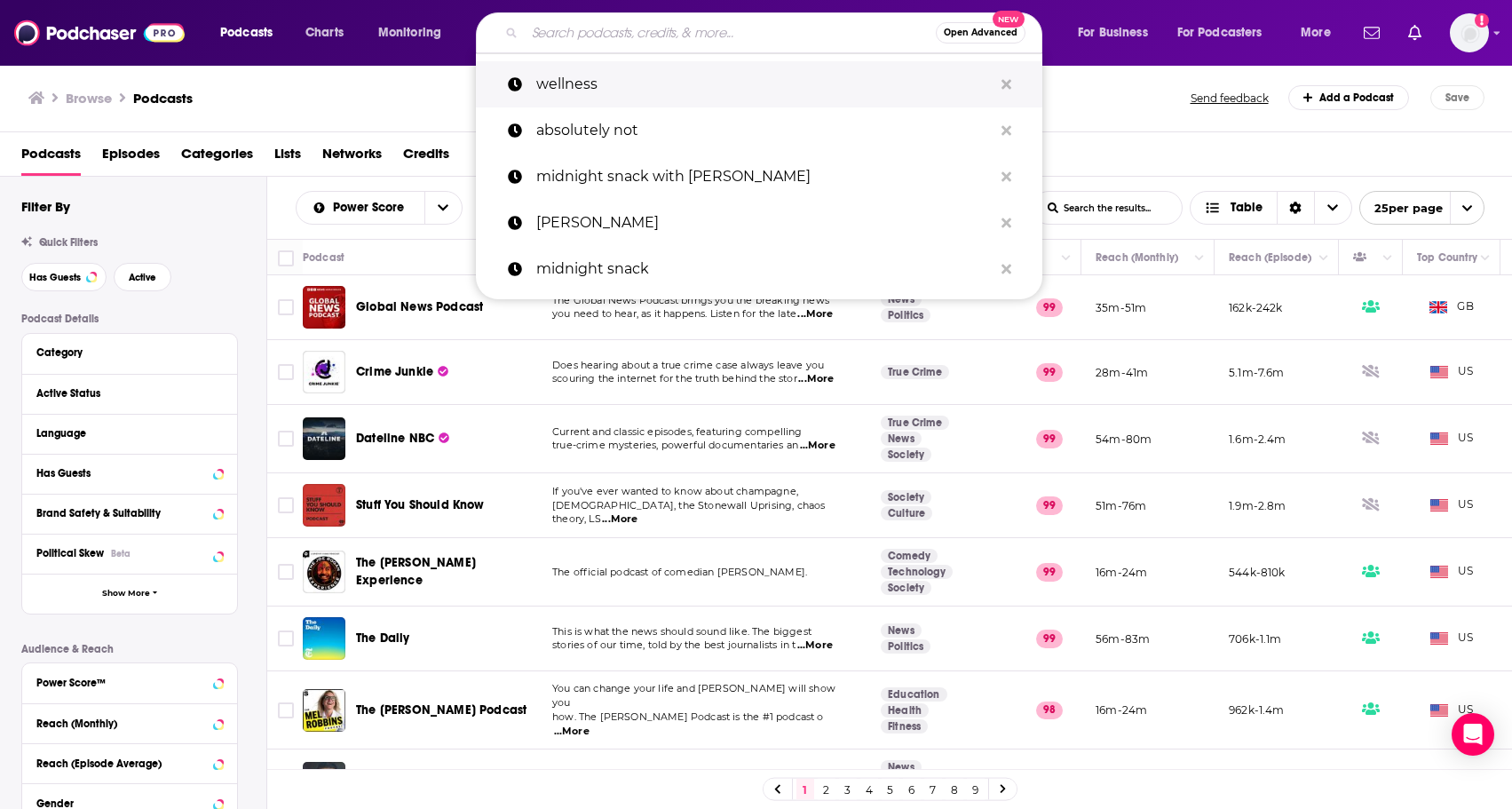
click at [685, 93] on p "wellness" at bounding box center [764, 84] width 456 height 46
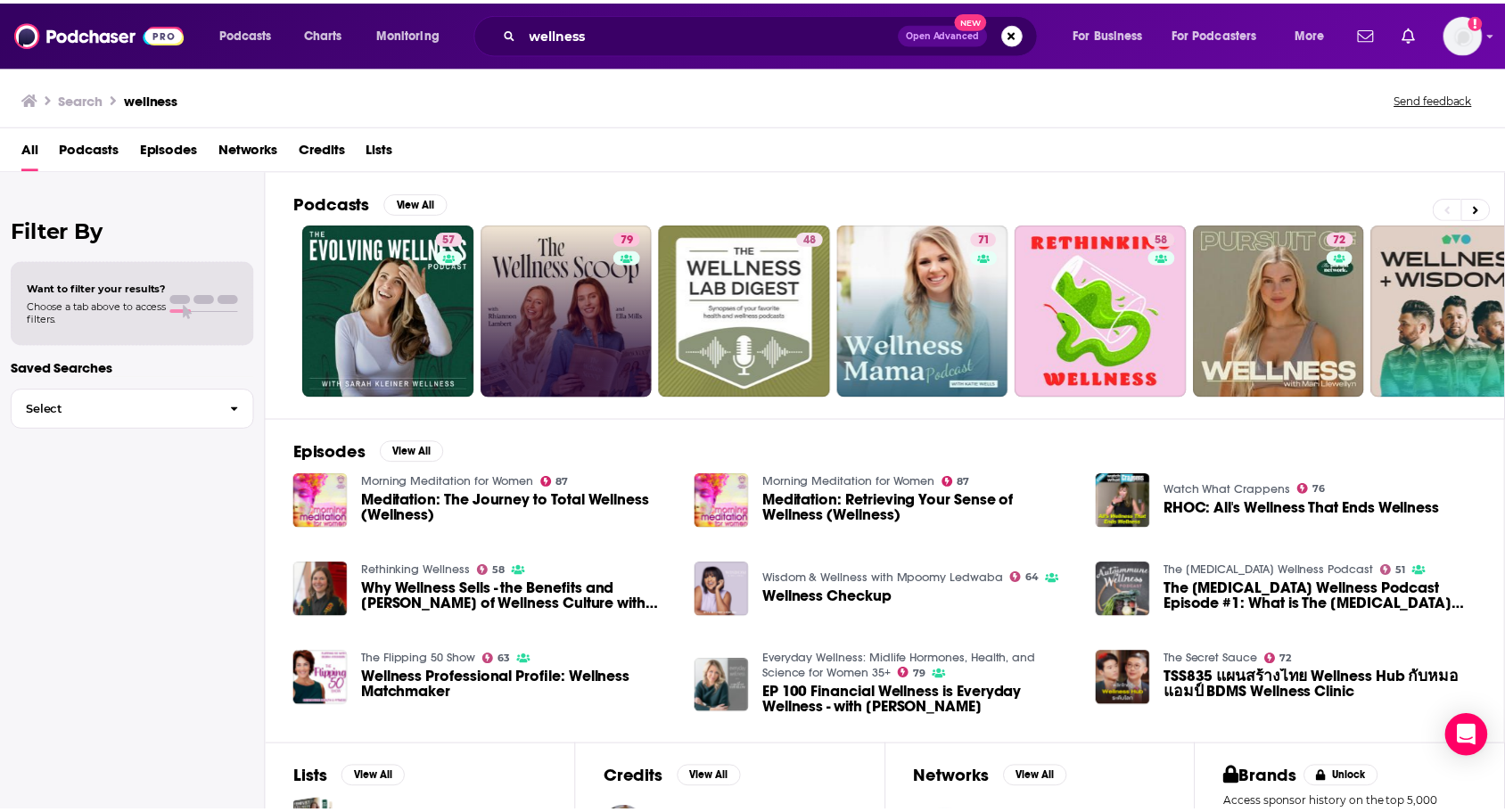
scroll to position [195, 0]
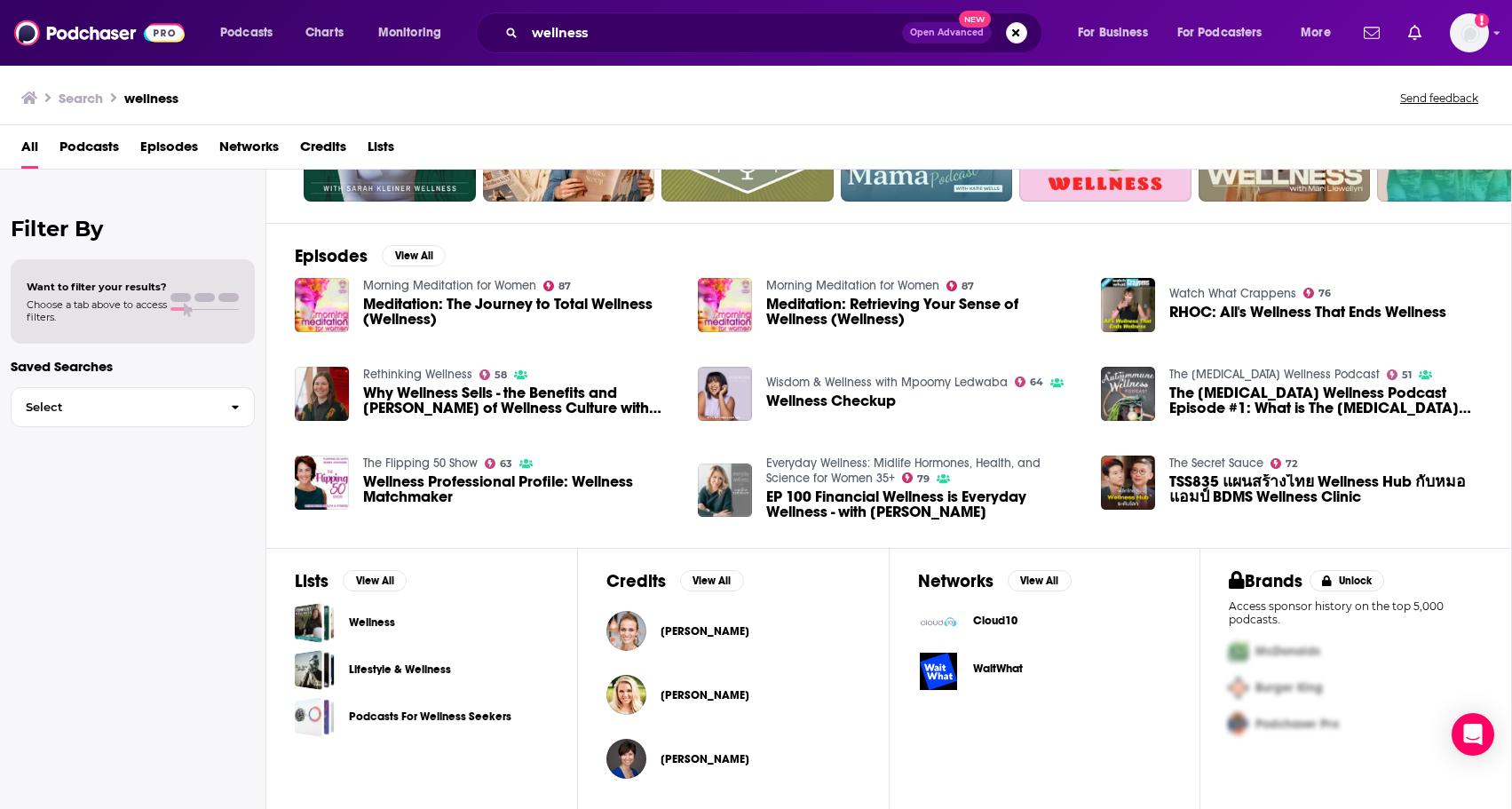
click at [377, 627] on link "Wellness" at bounding box center [371, 622] width 46 height 20
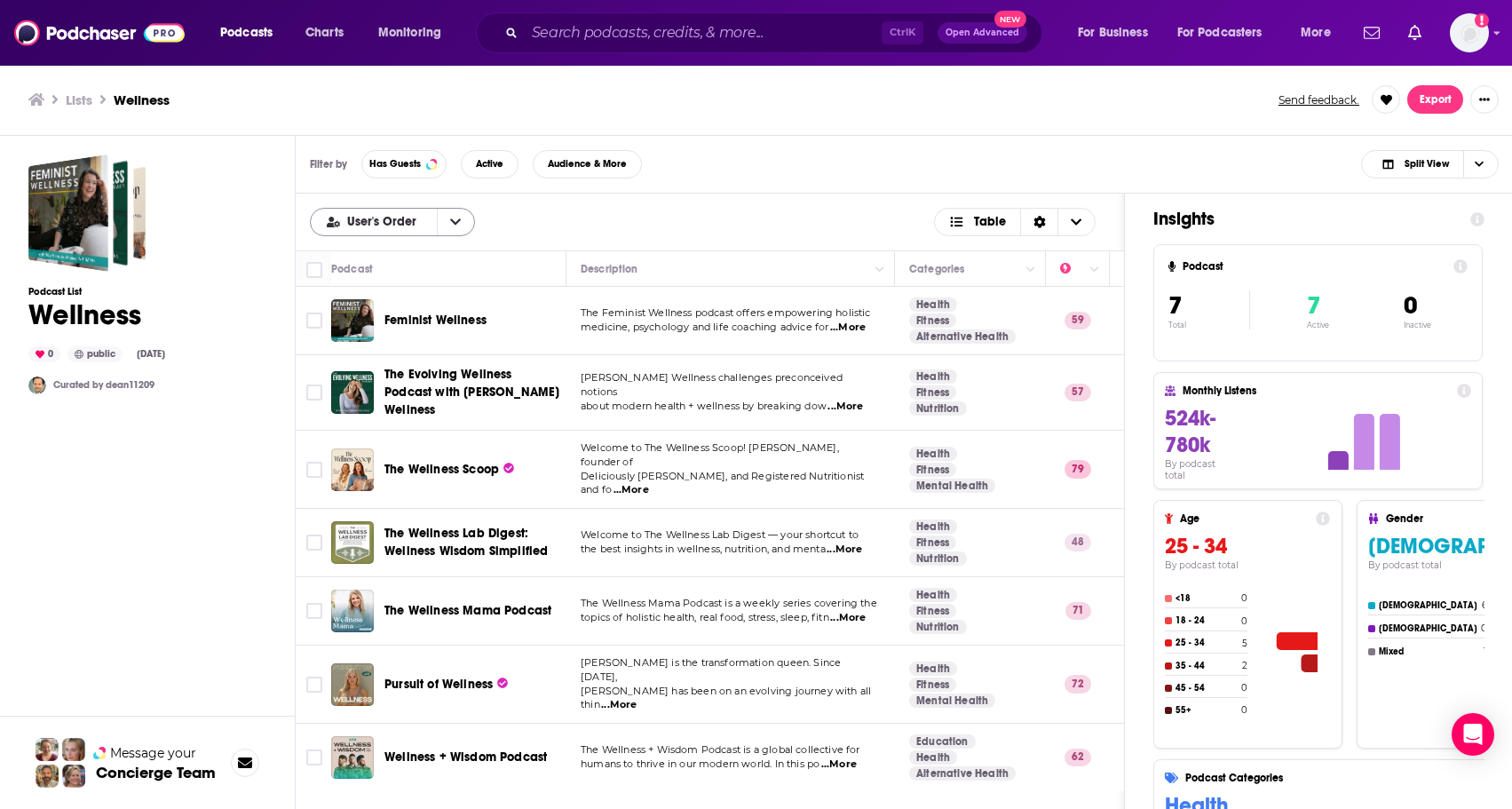
click at [441, 226] on button "open menu" at bounding box center [455, 222] width 37 height 27
click at [408, 306] on span "Power Score" at bounding box center [403, 310] width 115 height 9
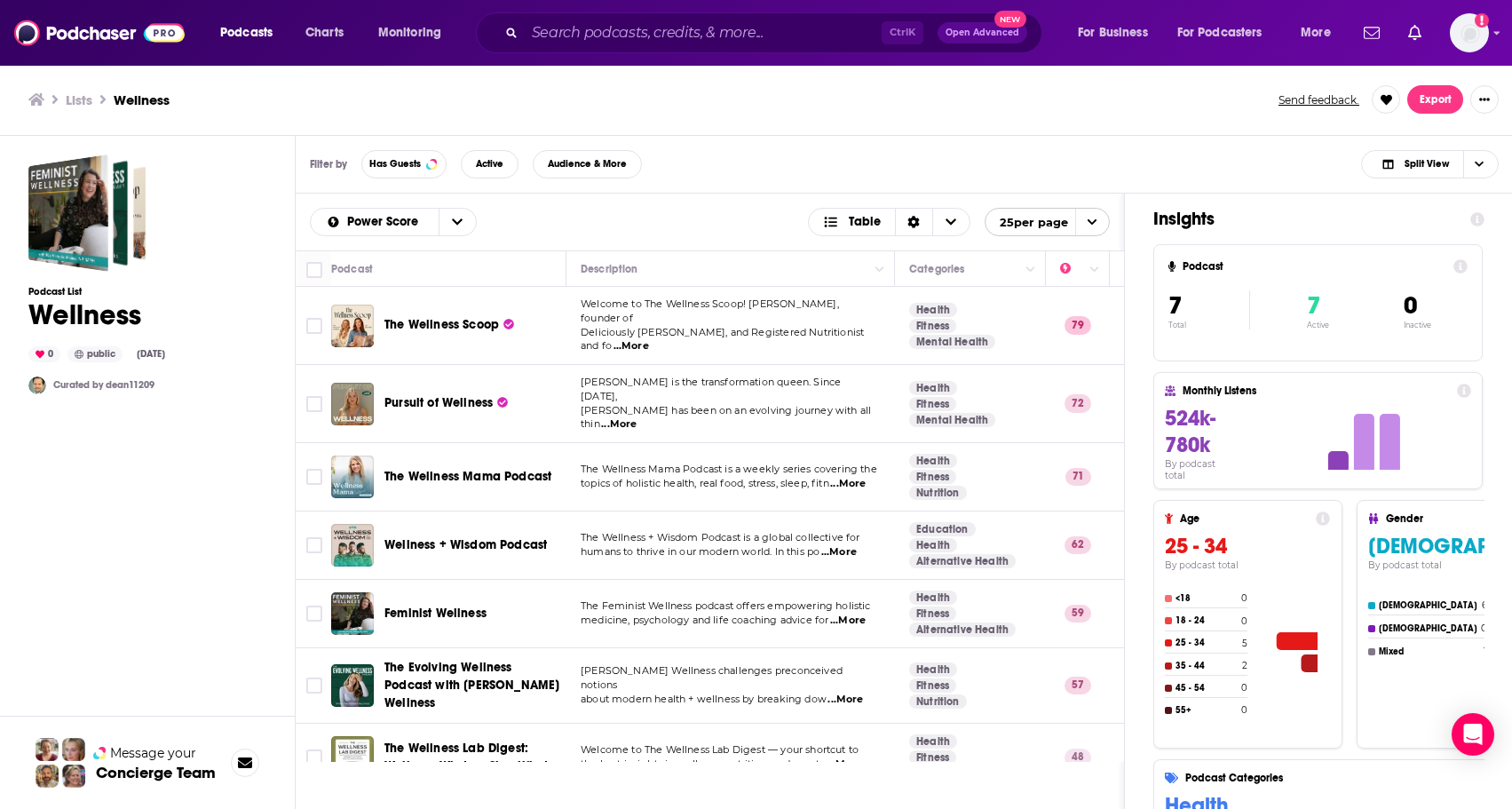
click at [445, 323] on span "The Wellness Scoop" at bounding box center [441, 325] width 115 height 15
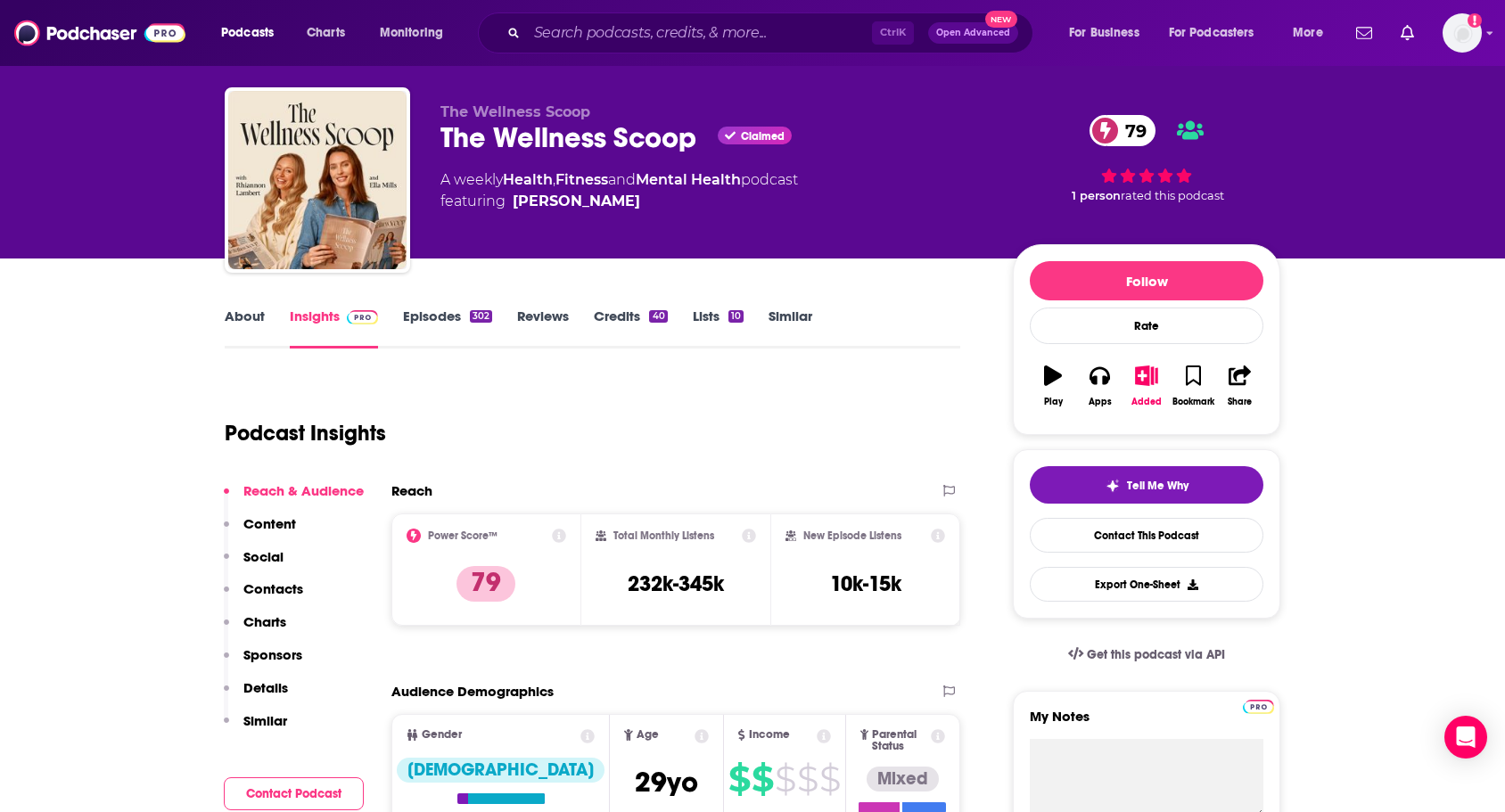
scroll to position [26, 0]
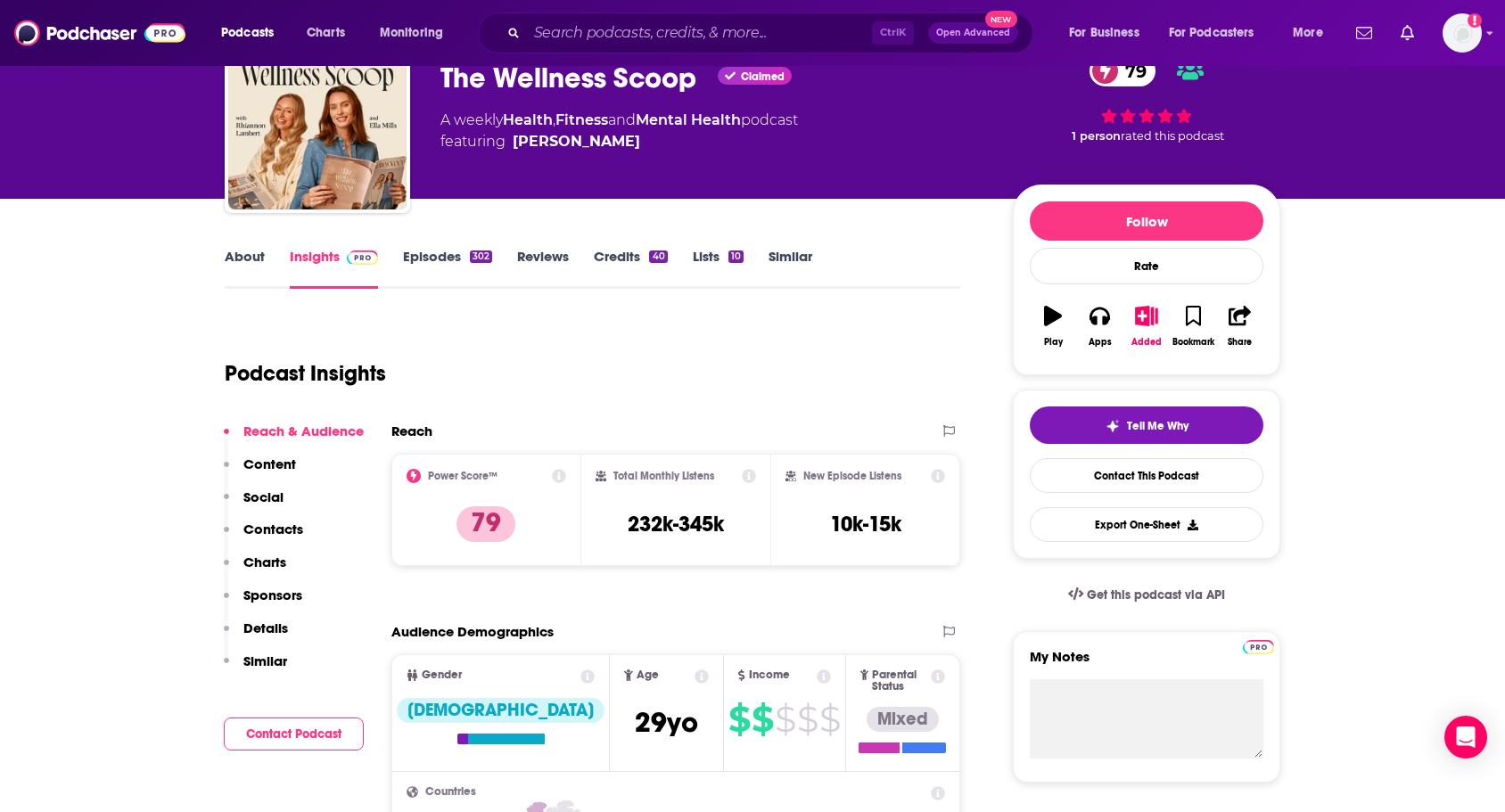
scroll to position [67, 0]
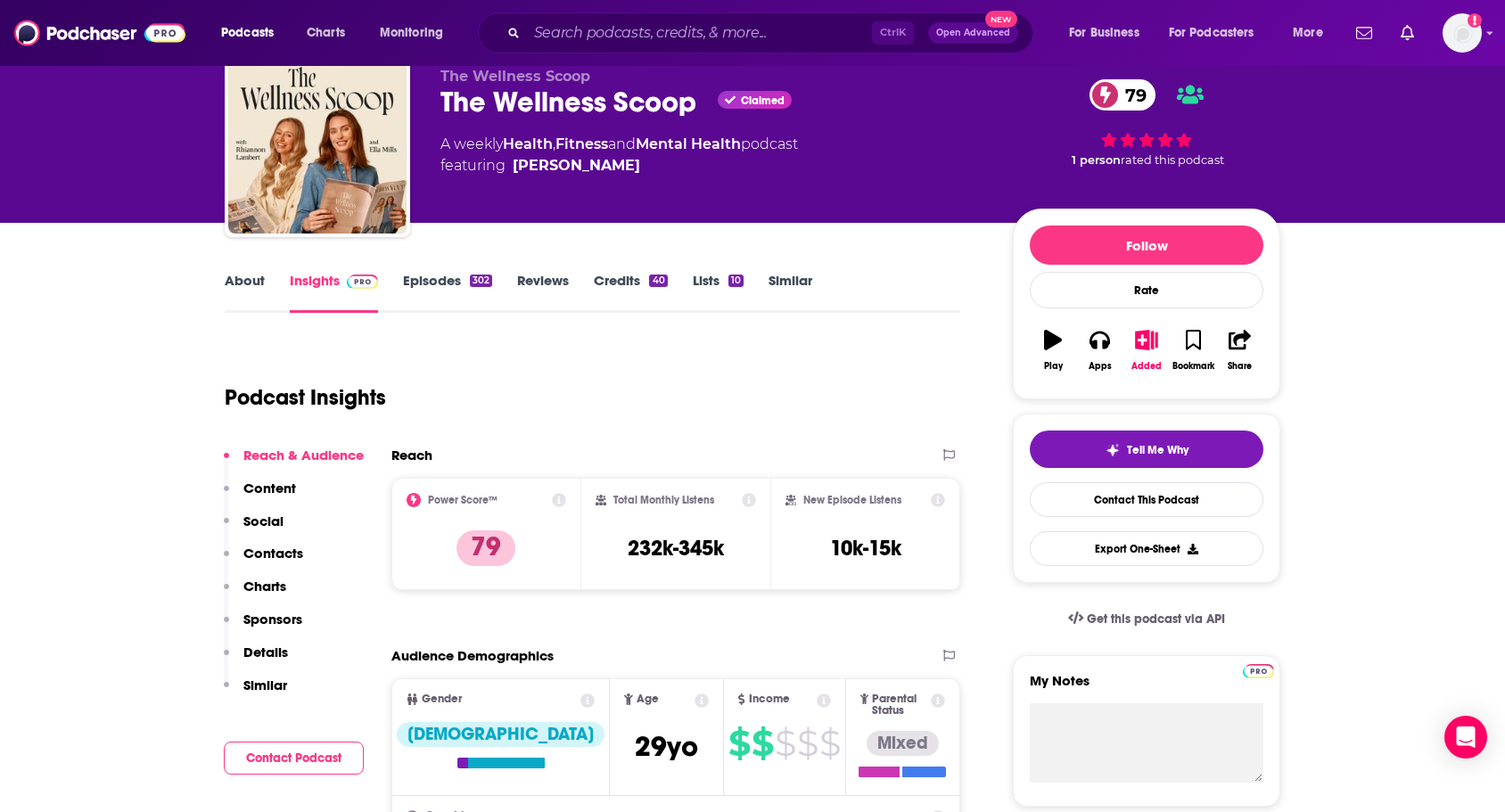
click at [703, 360] on div "Podcast Insights" at bounding box center [586, 386] width 722 height 91
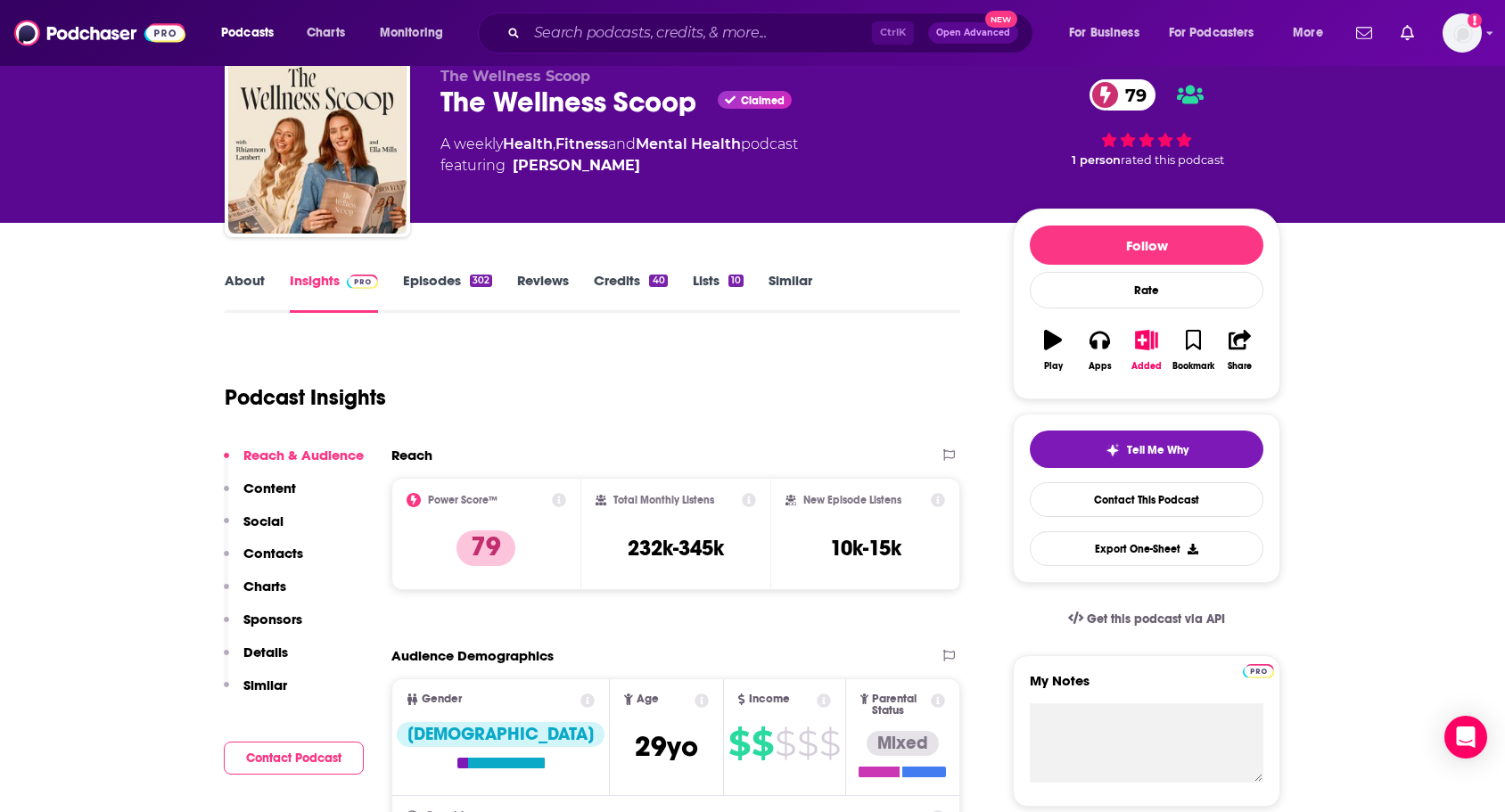
click at [703, 360] on div "Podcast Insights" at bounding box center [586, 386] width 722 height 91
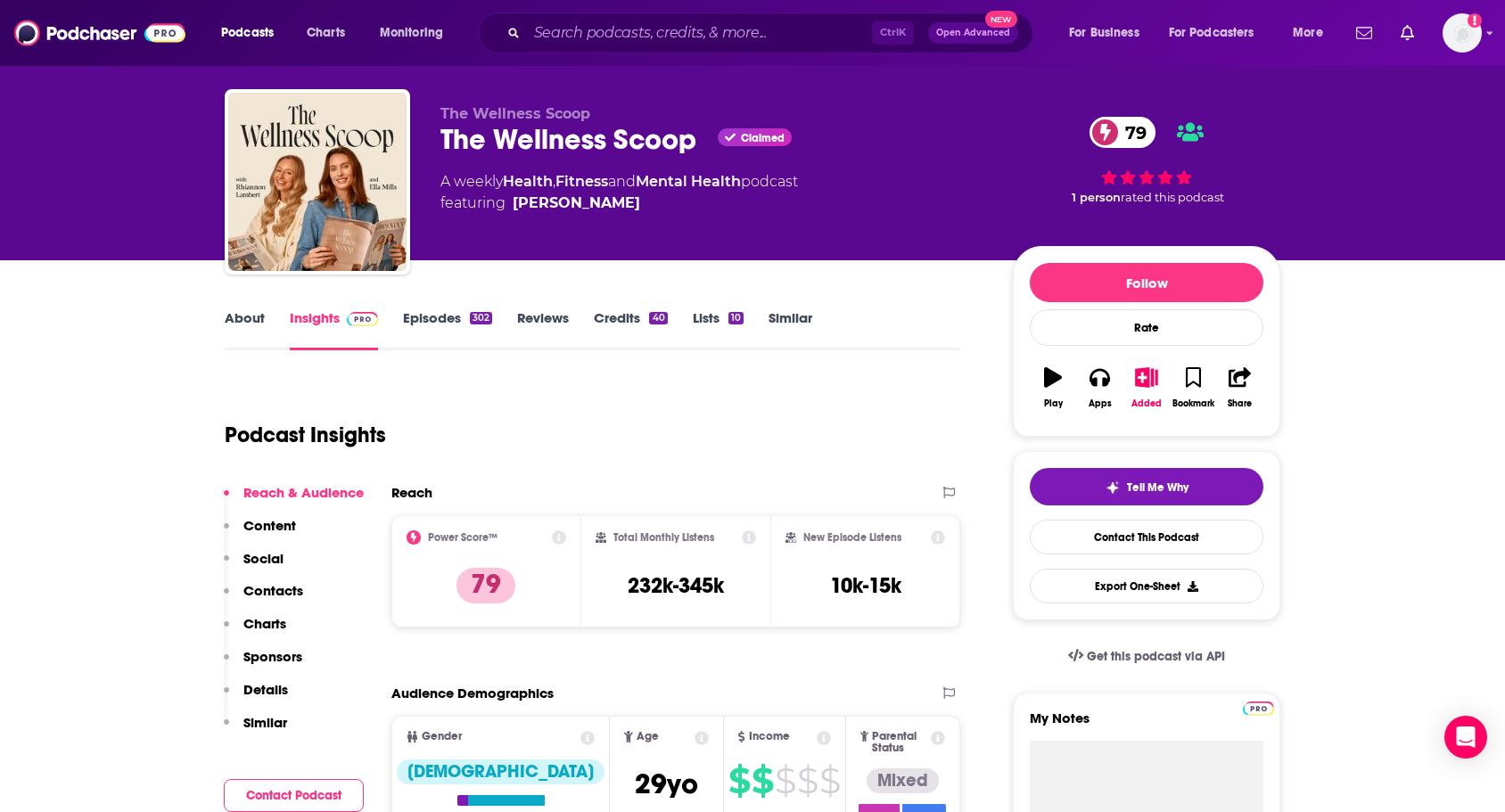
scroll to position [0, 0]
